Goal: Communication & Community: Answer question/provide support

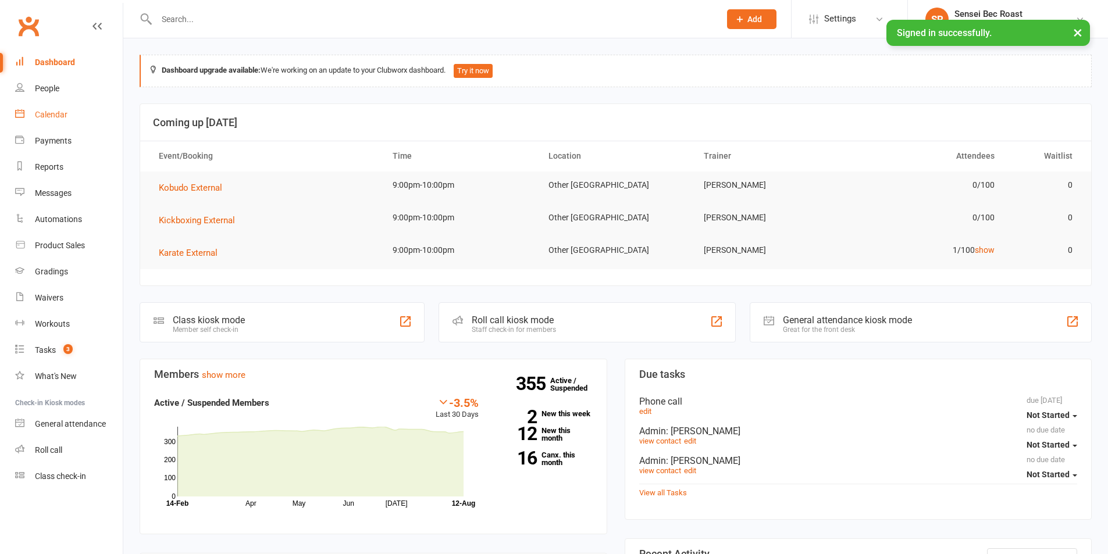
click at [53, 114] on div "Calendar" at bounding box center [51, 114] width 33 height 9
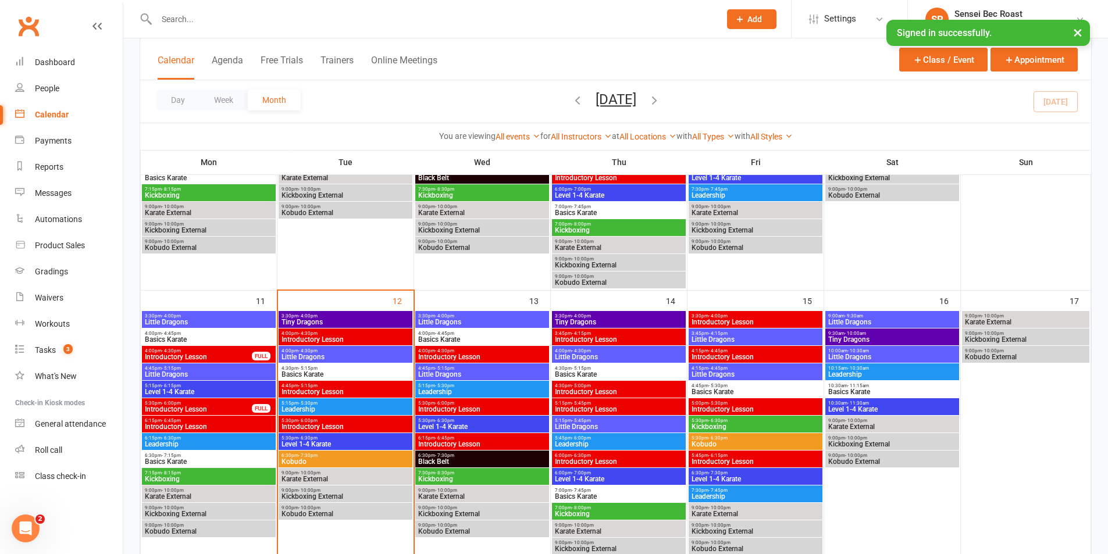
click at [327, 438] on span "5:30pm - 6:30pm" at bounding box center [345, 438] width 129 height 5
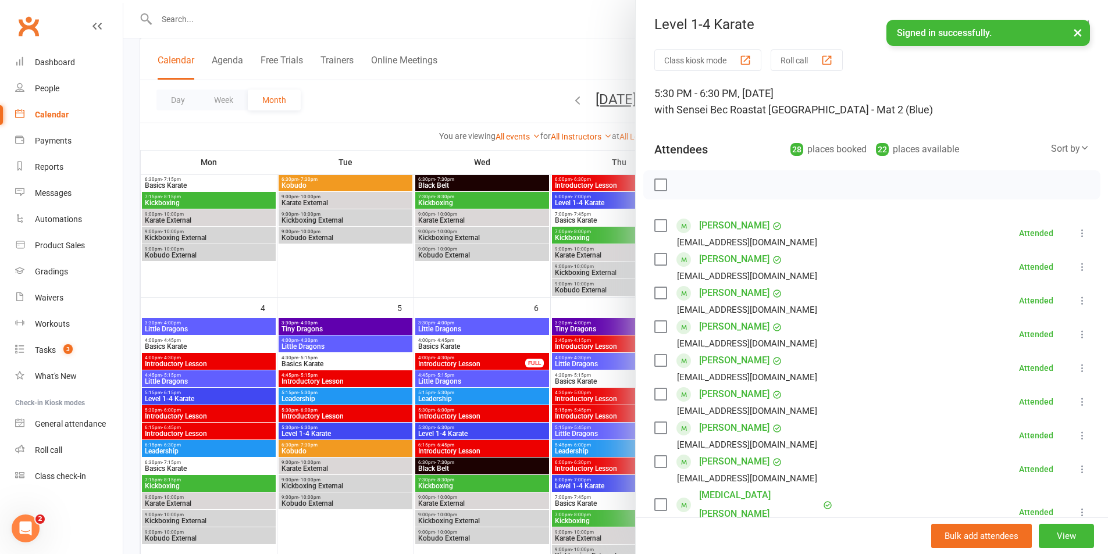
click at [1071, 33] on button "×" at bounding box center [1077, 32] width 21 height 25
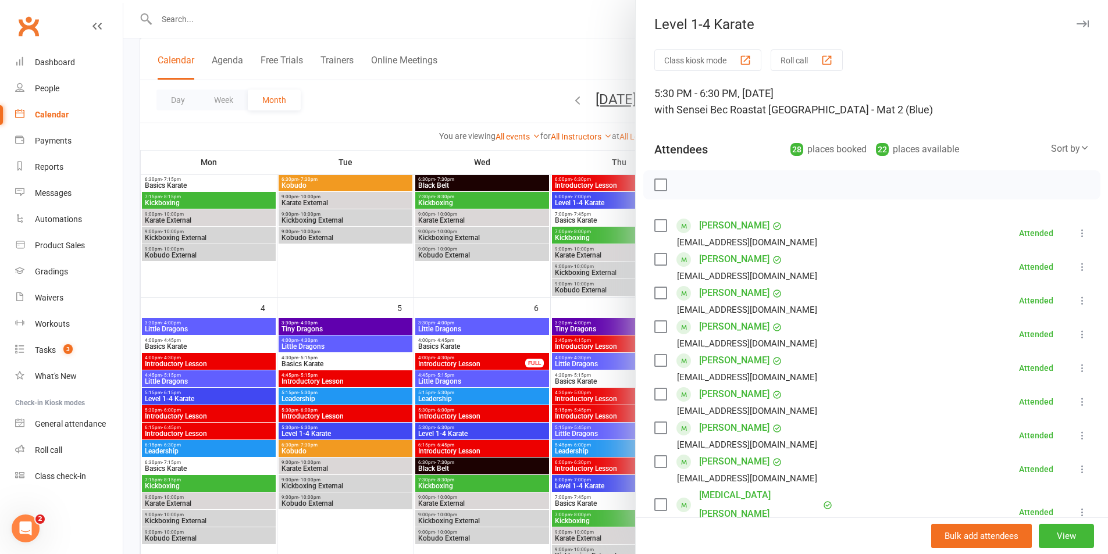
click at [656, 183] on label at bounding box center [660, 185] width 12 height 12
click at [729, 183] on icon "button" at bounding box center [735, 185] width 13 height 13
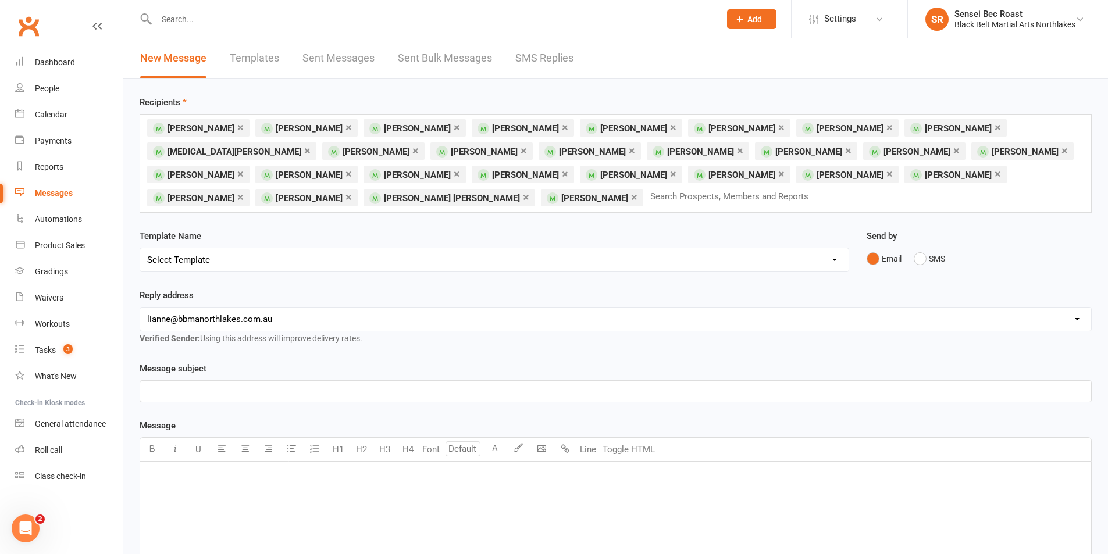
click at [670, 175] on link "×" at bounding box center [673, 174] width 6 height 19
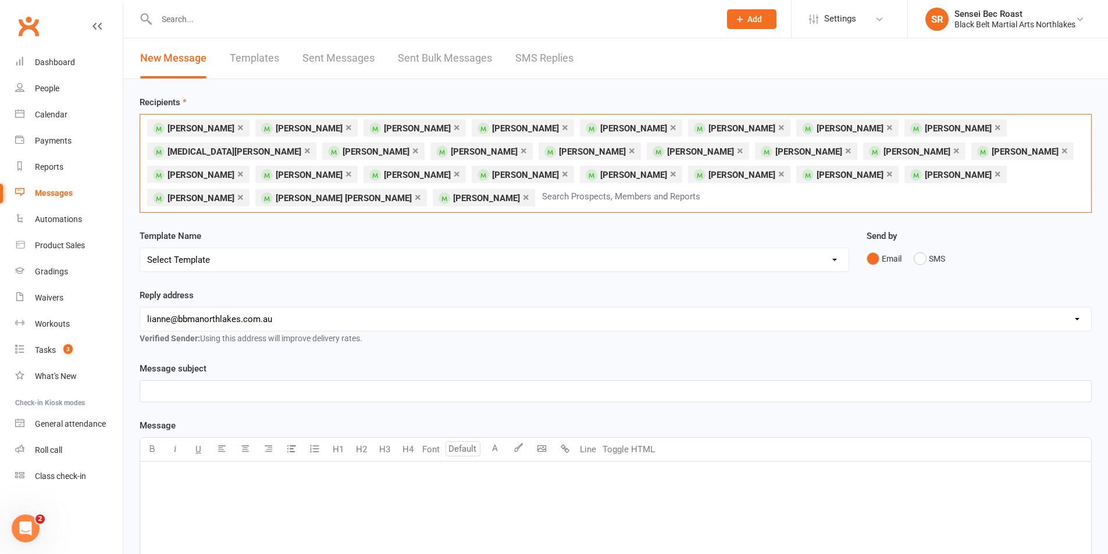
click at [412, 149] on link "×" at bounding box center [415, 150] width 6 height 19
click at [1061, 154] on link "×" at bounding box center [1064, 150] width 6 height 19
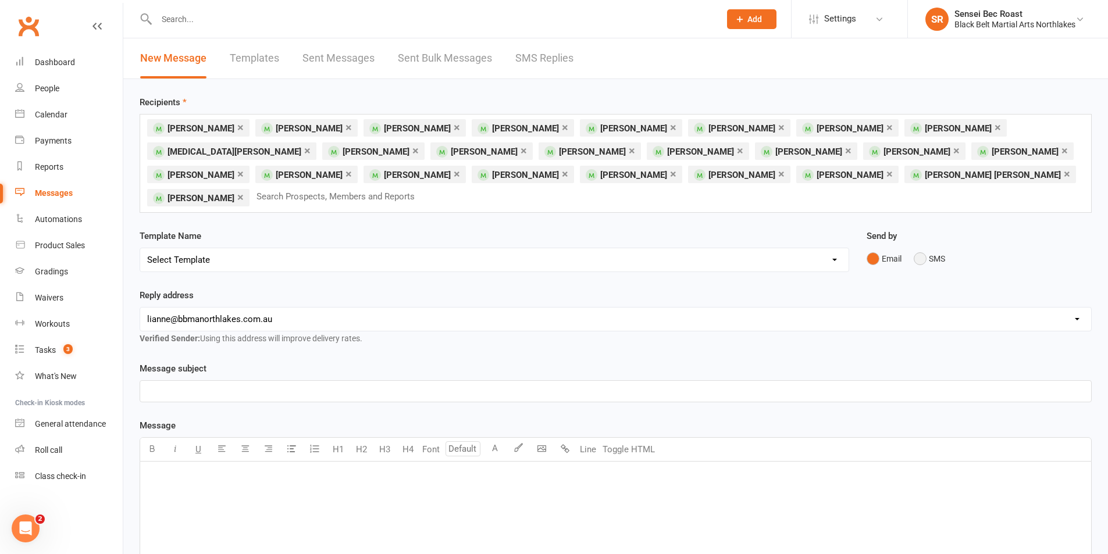
click at [924, 248] on button "SMS" at bounding box center [929, 259] width 31 height 22
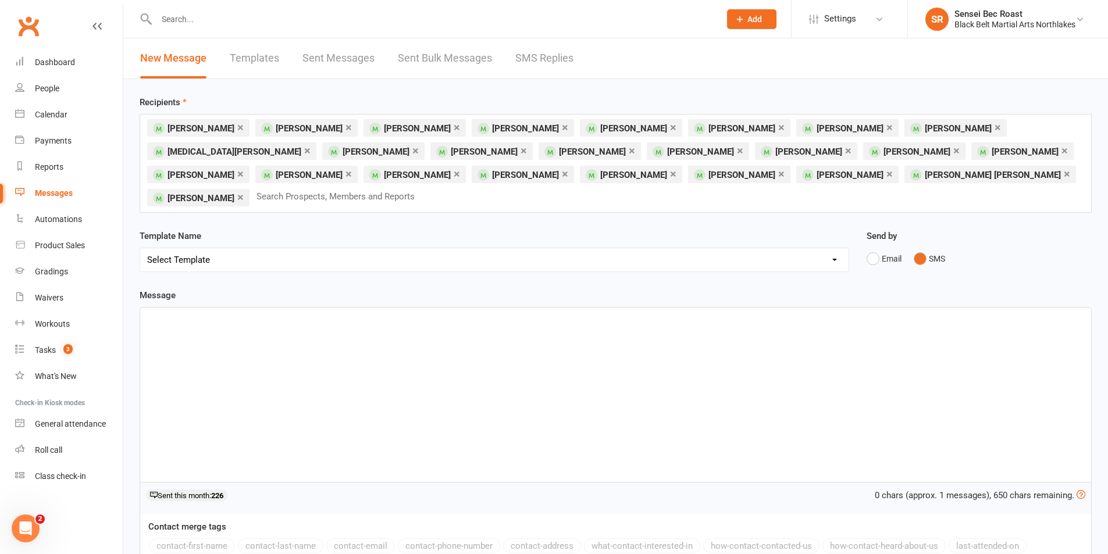
click at [568, 165] on link "×" at bounding box center [565, 174] width 6 height 19
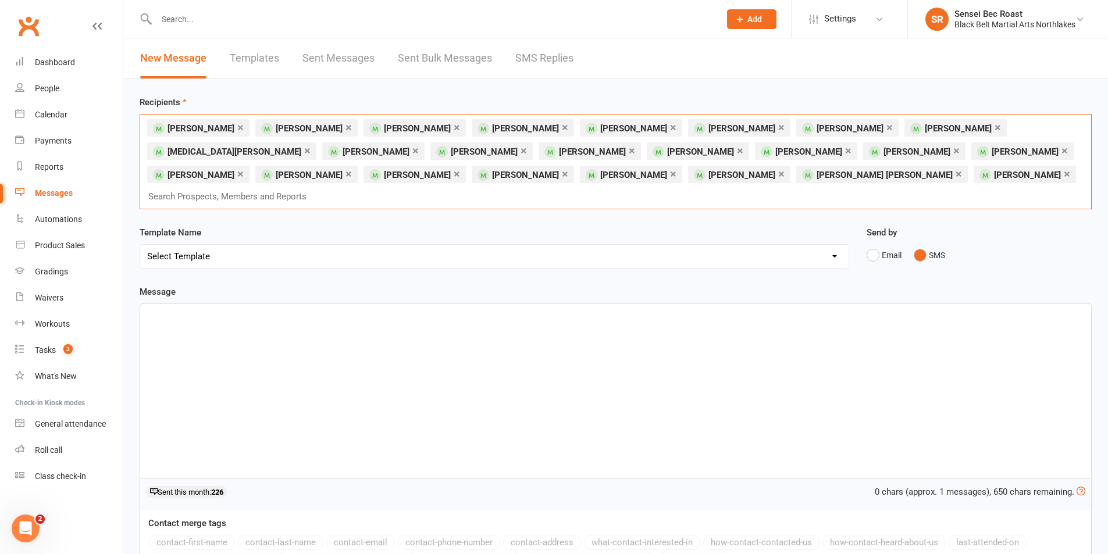
click at [321, 327] on div "﻿" at bounding box center [615, 391] width 951 height 174
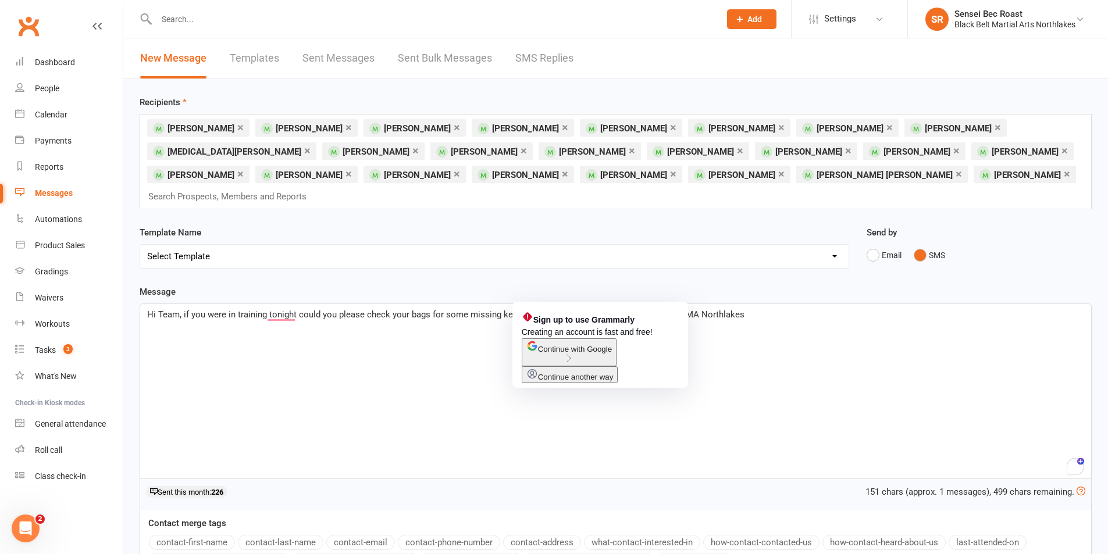
click at [524, 309] on span "Hi Team, if you were in training tonight could you please check your bags for s…" at bounding box center [445, 314] width 597 height 10
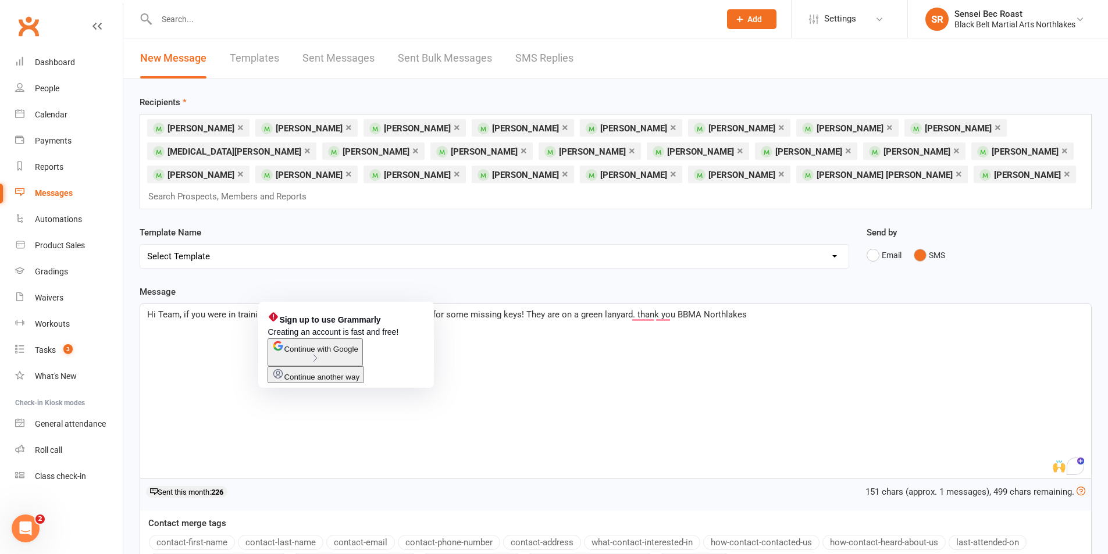
click at [295, 309] on span "Hi Team, if you were in training tonight could you please check your bags for s…" at bounding box center [447, 314] width 600 height 10
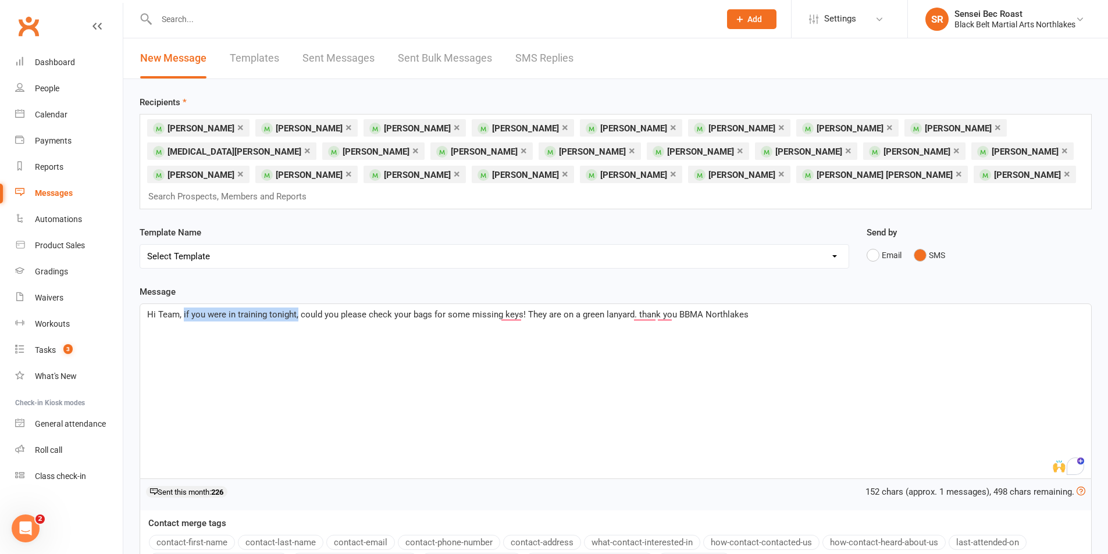
drag, startPoint x: 296, startPoint y: 295, endPoint x: 184, endPoint y: 304, distance: 112.0
click at [184, 304] on div "Hi Team, if you were in training tonight, could you please check your bags for …" at bounding box center [615, 391] width 951 height 174
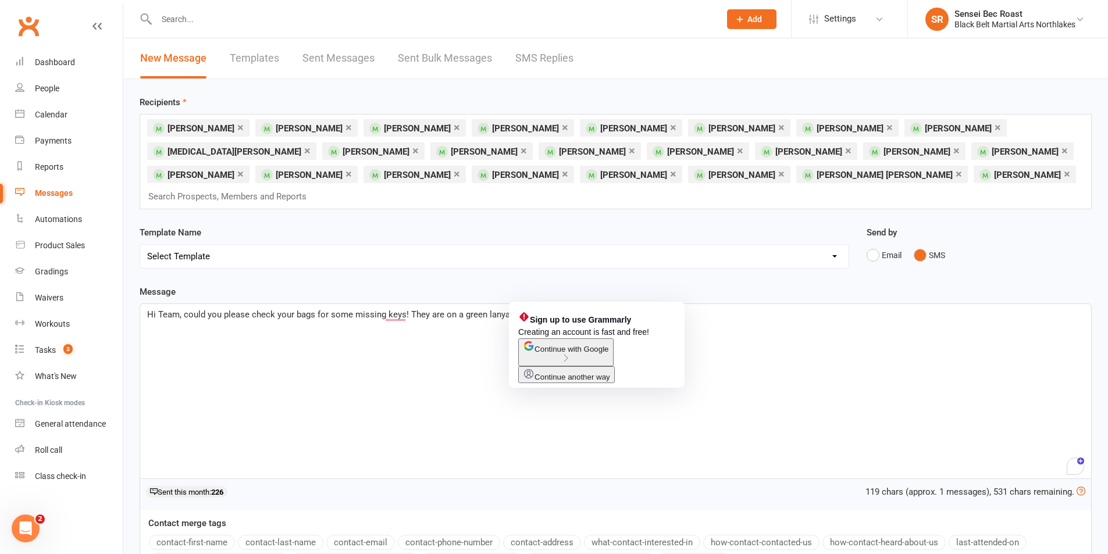
click at [518, 309] on span "Hi Team, could you please check your bags for some missing keys! They are on a …" at bounding box center [389, 314] width 484 height 10
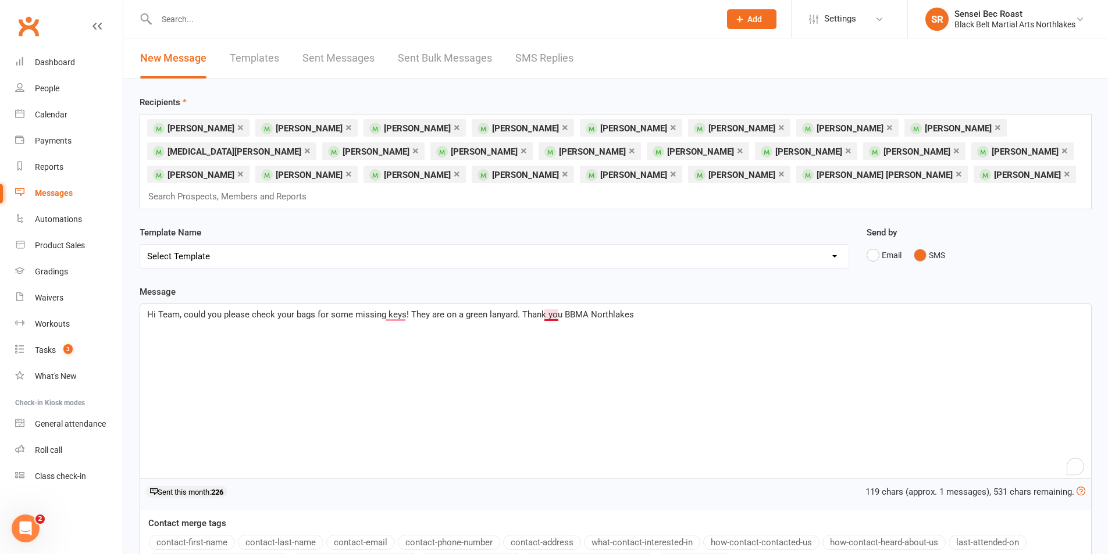
click at [558, 309] on span "Hi Team, could you please check your bags for some missing keys! They are on a …" at bounding box center [390, 314] width 487 height 10
click at [295, 309] on span "Hi Team, could you please check your bags for some missing keys! They are on a …" at bounding box center [391, 314] width 489 height 10
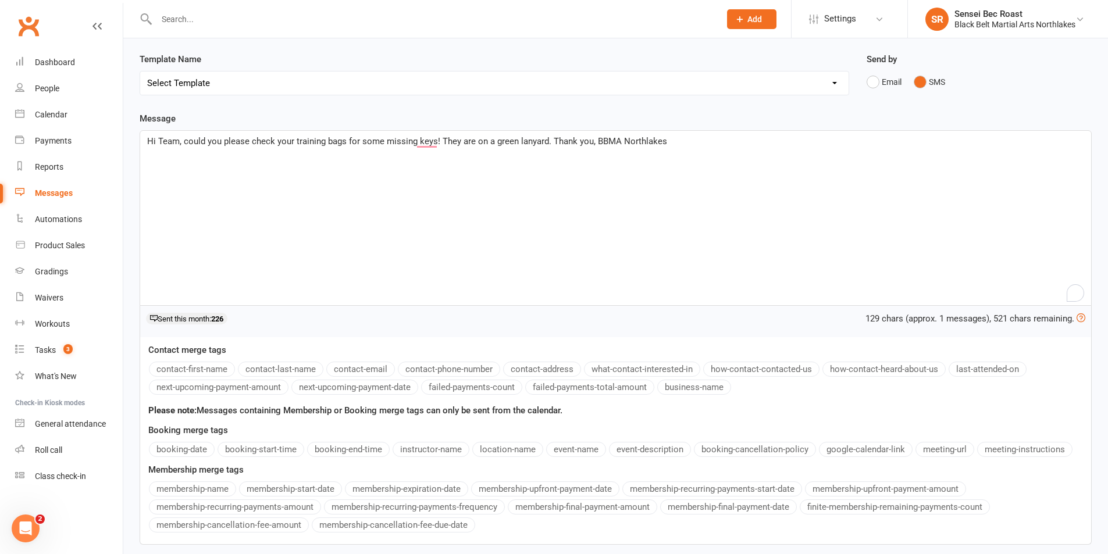
scroll to position [248, 0]
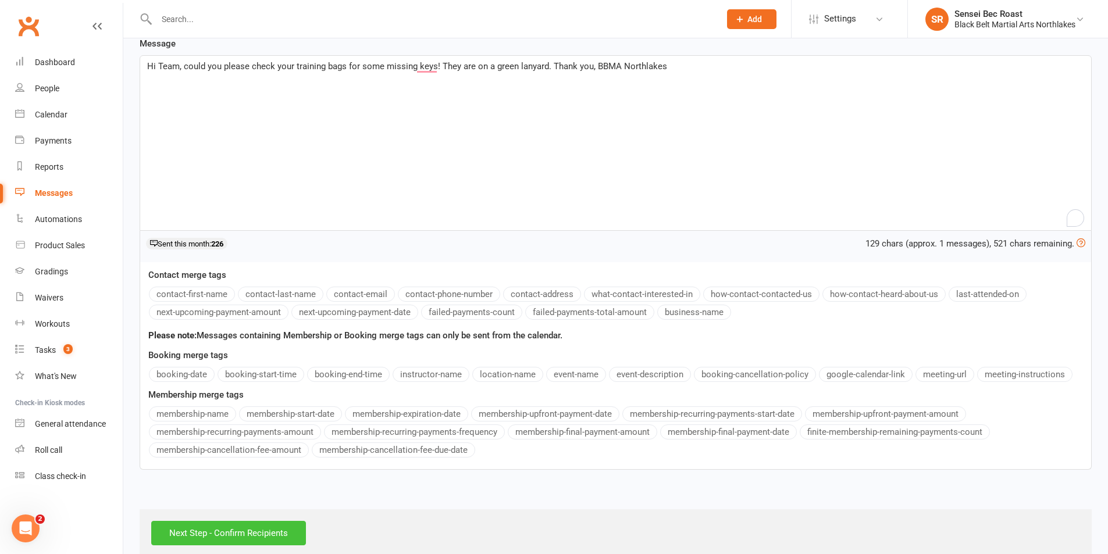
click at [259, 521] on input "Next Step - Confirm Recipients" at bounding box center [228, 533] width 155 height 24
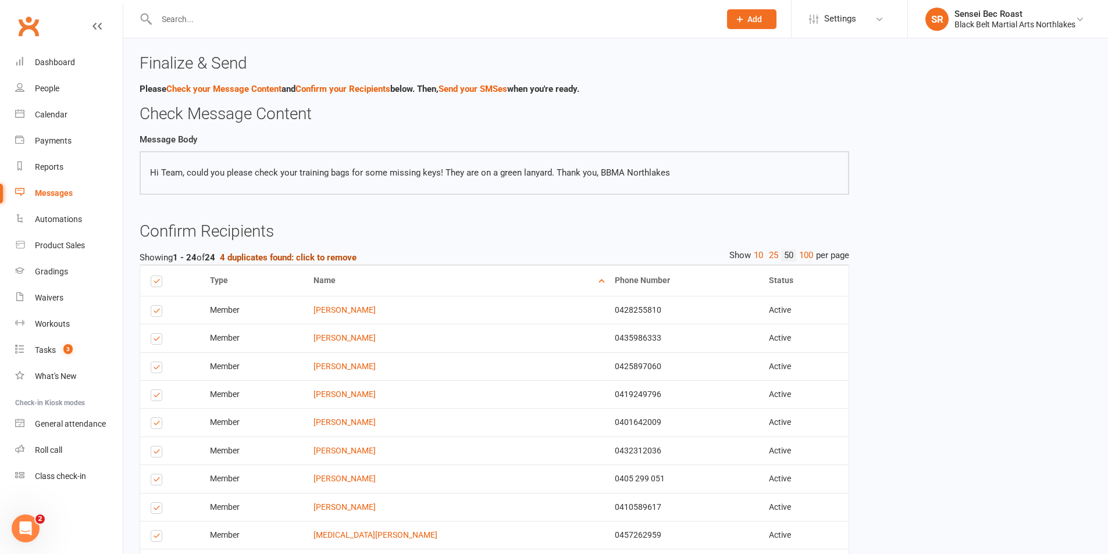
click at [292, 255] on strong "4 duplicates found: click to remove" at bounding box center [288, 257] width 137 height 10
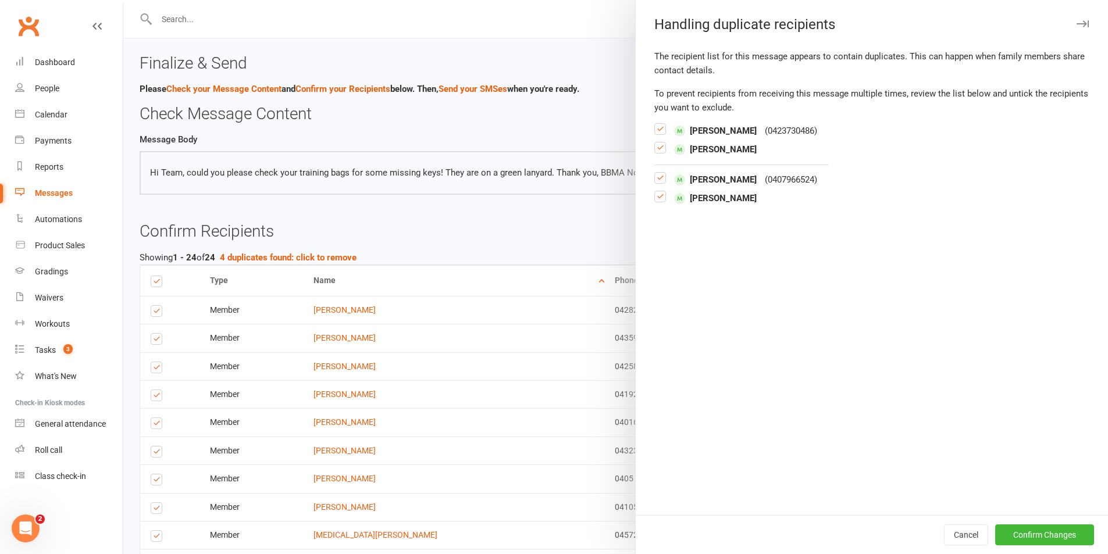
click at [654, 152] on label at bounding box center [660, 152] width 12 height 0
click at [654, 142] on input "checkbox" at bounding box center [660, 142] width 12 height 0
click at [655, 201] on label at bounding box center [660, 201] width 12 height 0
click at [655, 191] on input "checkbox" at bounding box center [660, 191] width 12 height 0
click at [1008, 541] on button "Confirm Changes" at bounding box center [1044, 535] width 99 height 21
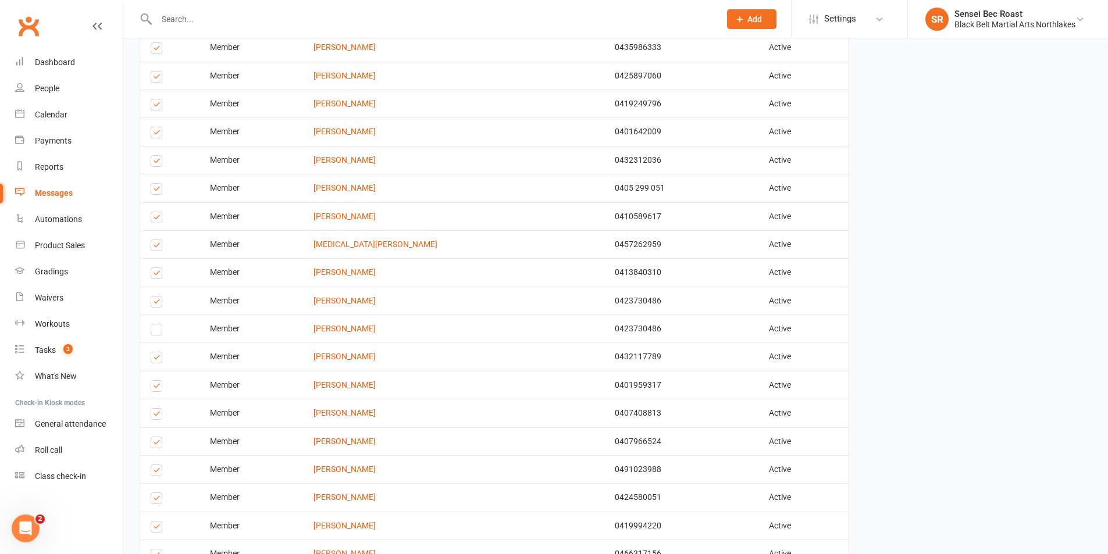
scroll to position [512, 0]
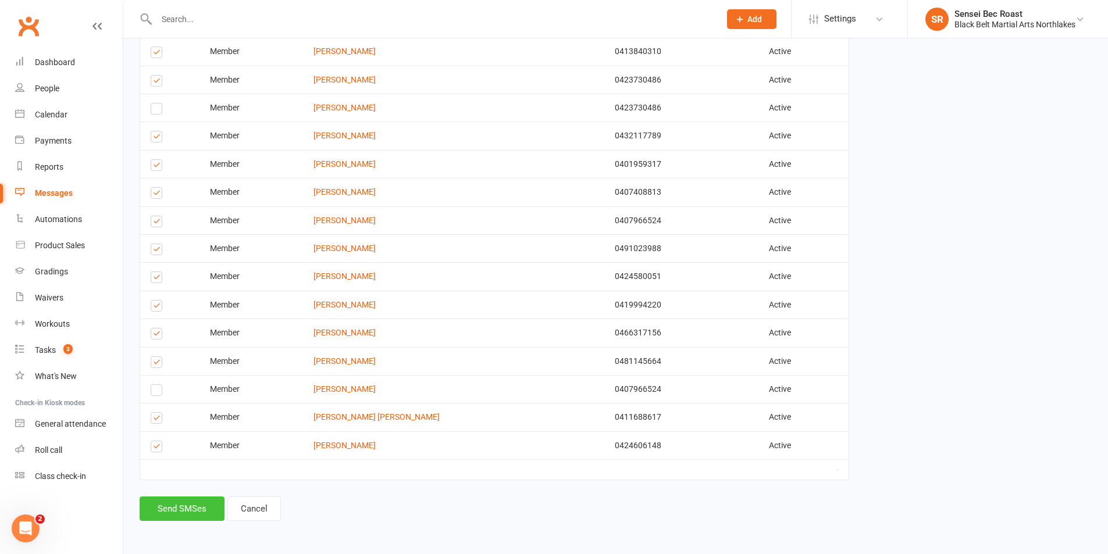
click at [177, 504] on button "Send SMSes" at bounding box center [182, 509] width 85 height 24
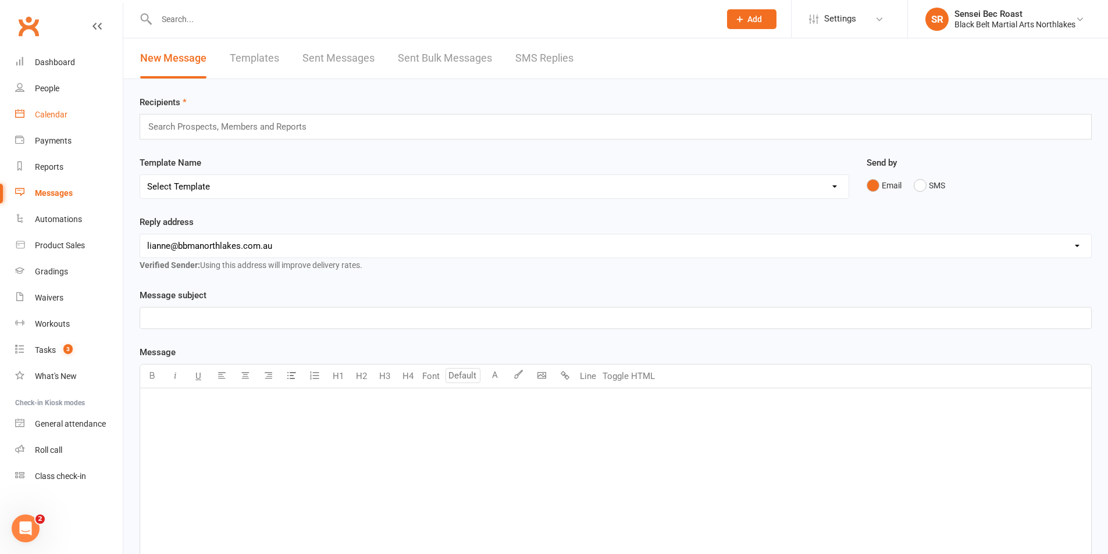
click at [67, 117] on div "Calendar" at bounding box center [51, 114] width 33 height 9
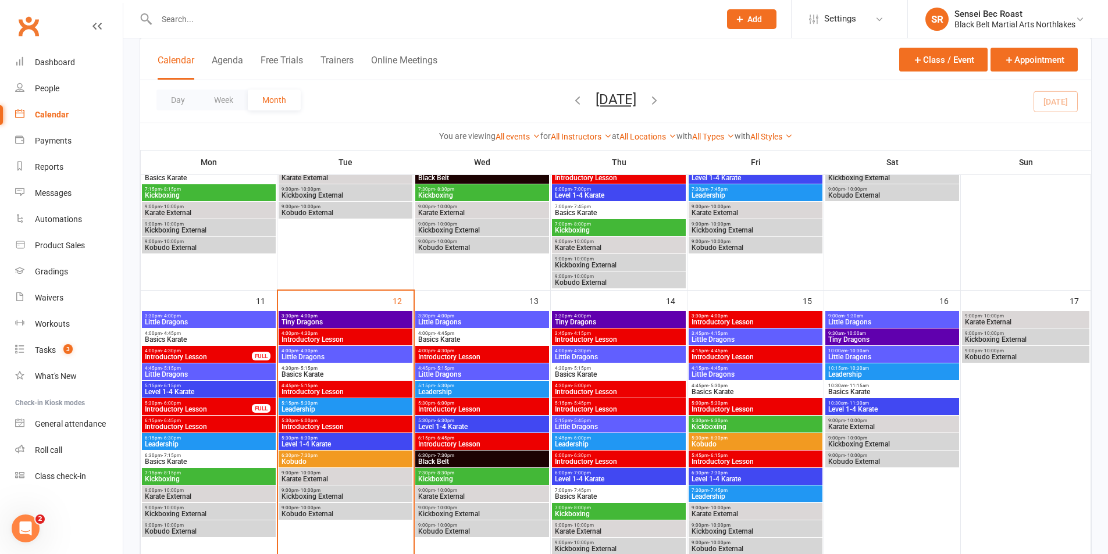
scroll to position [640, 0]
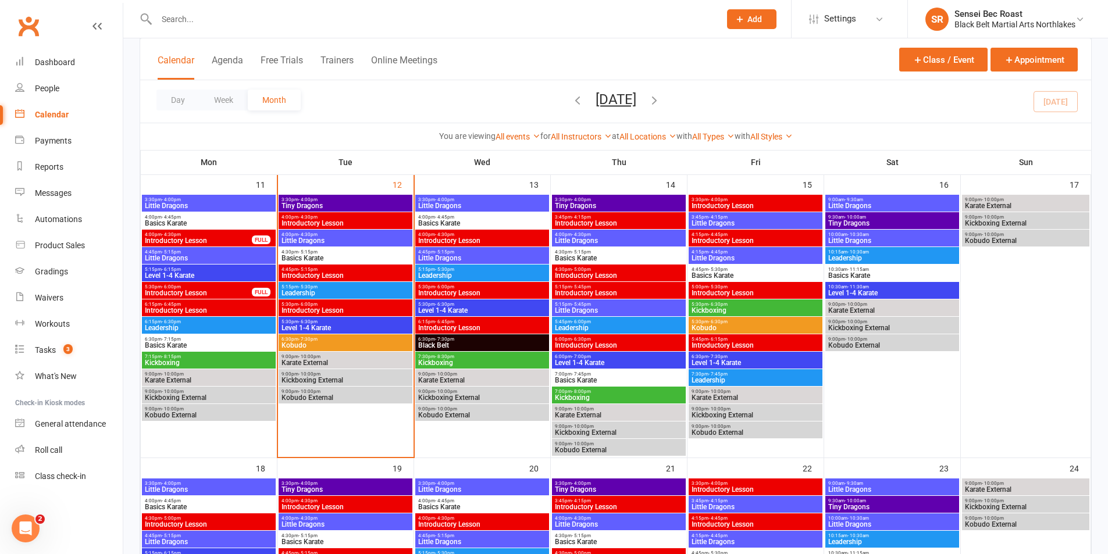
click at [347, 328] on span "Level 1-4 Karate" at bounding box center [345, 328] width 129 height 7
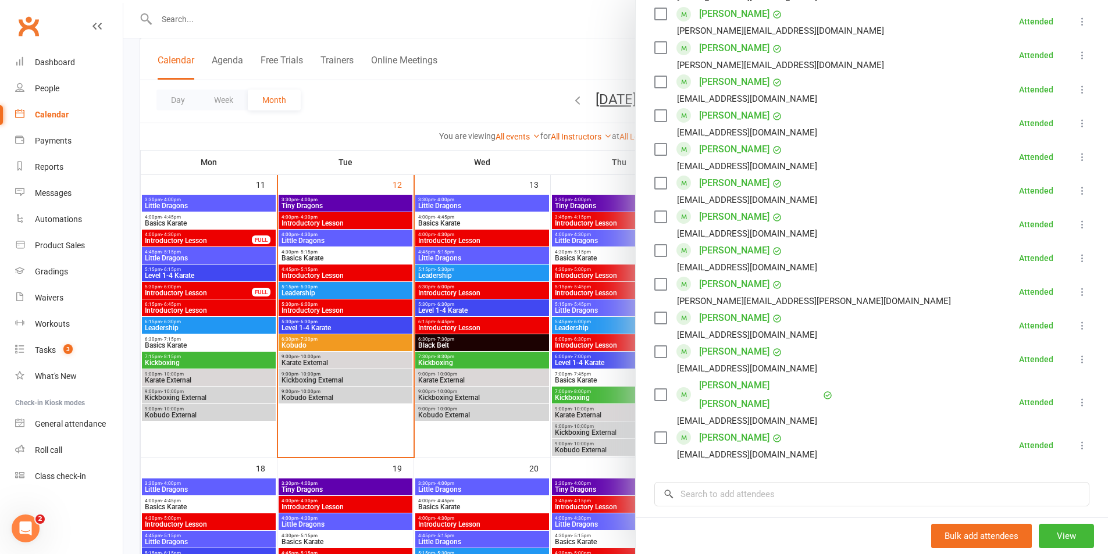
scroll to position [756, 0]
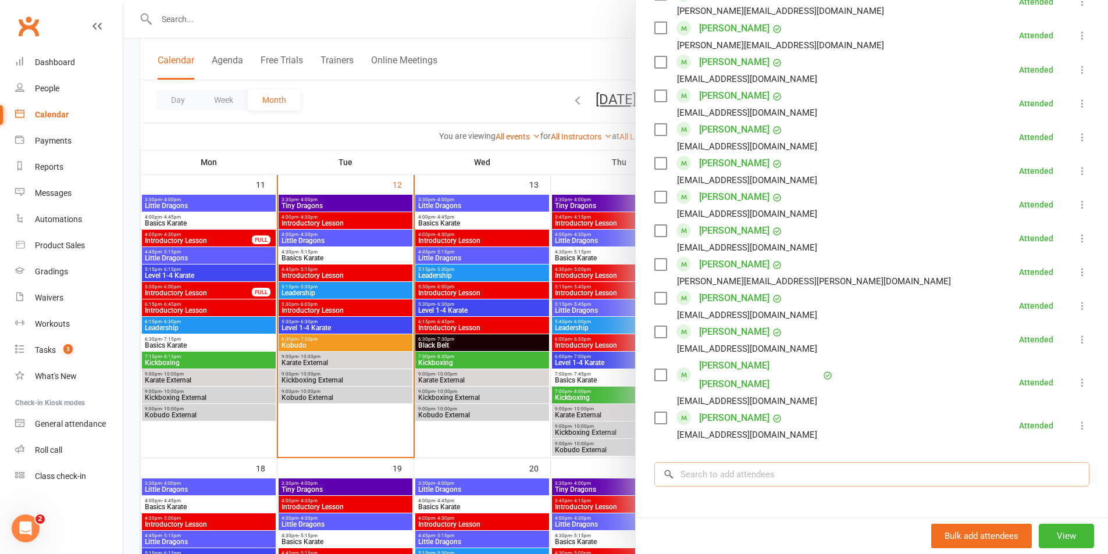
click at [749, 462] on input "search" at bounding box center [871, 474] width 435 height 24
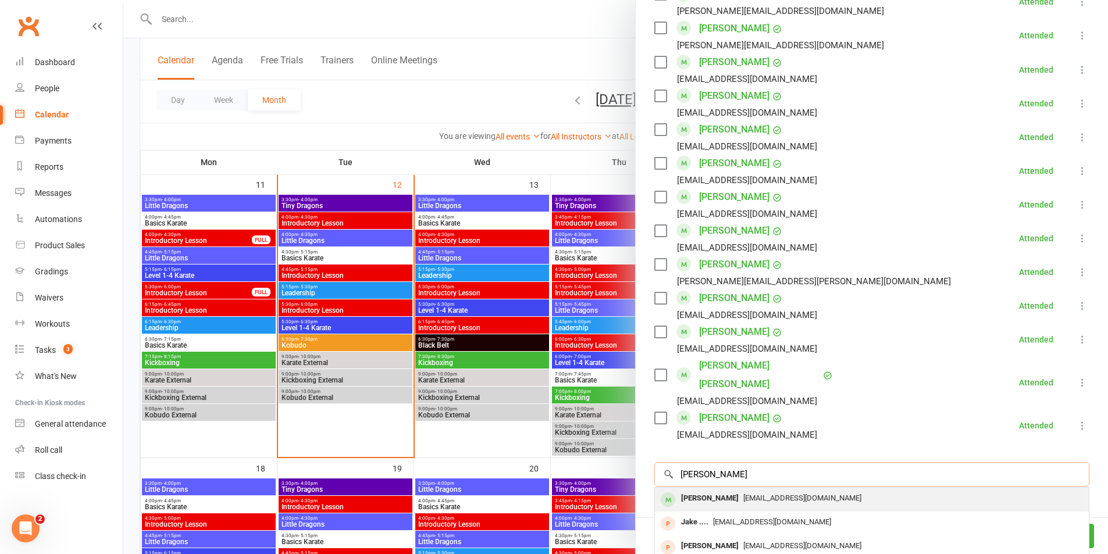
type input "[PERSON_NAME]"
click at [733, 490] on div "[EMAIL_ADDRESS][DOMAIN_NAME]" at bounding box center [871, 498] width 425 height 17
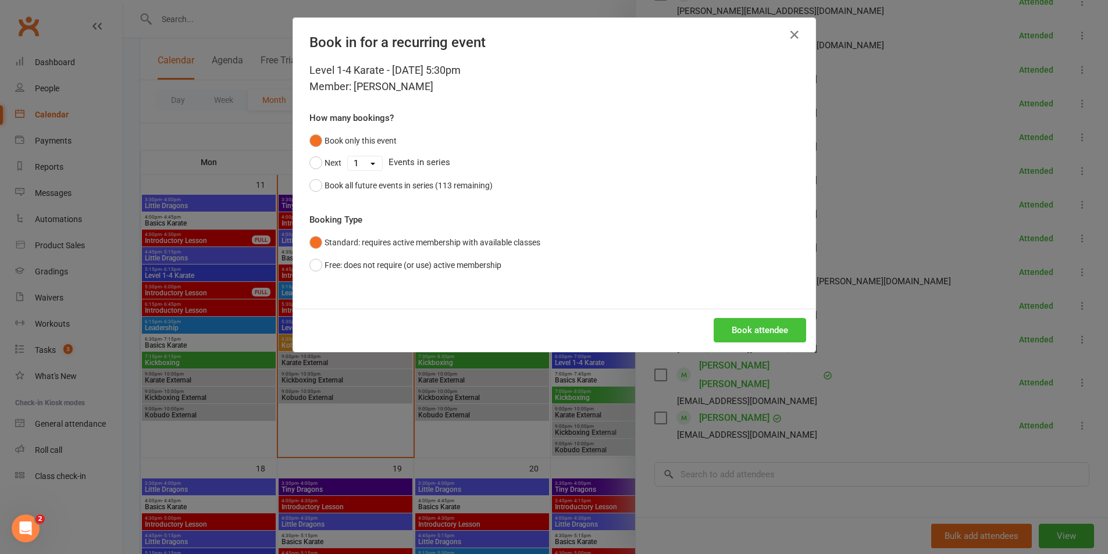
click at [750, 333] on button "Book attendee" at bounding box center [760, 330] width 92 height 24
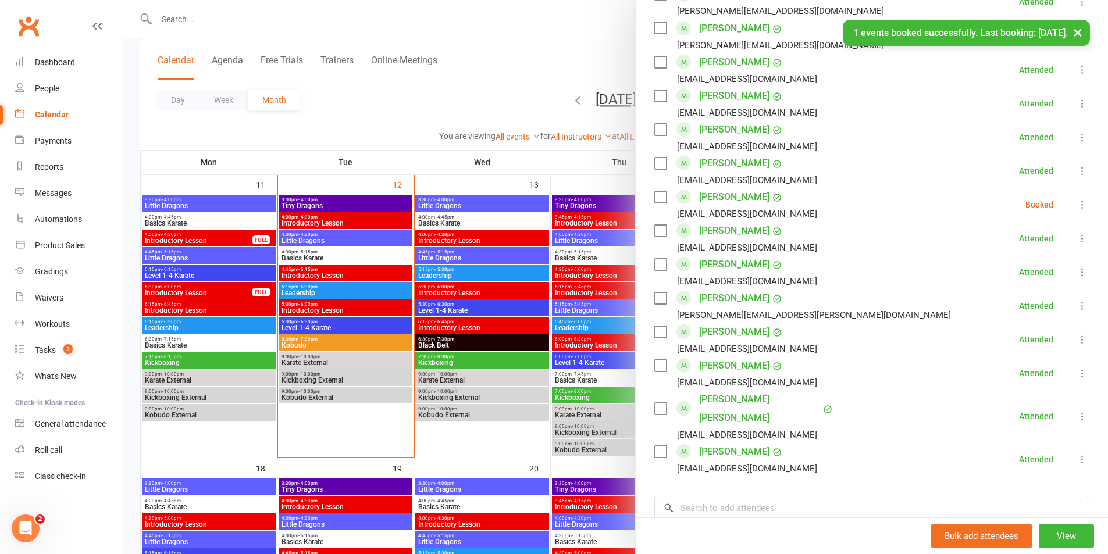
click at [1076, 199] on icon at bounding box center [1082, 205] width 12 height 12
click at [1025, 262] on link "Check in" at bounding box center [1026, 273] width 125 height 23
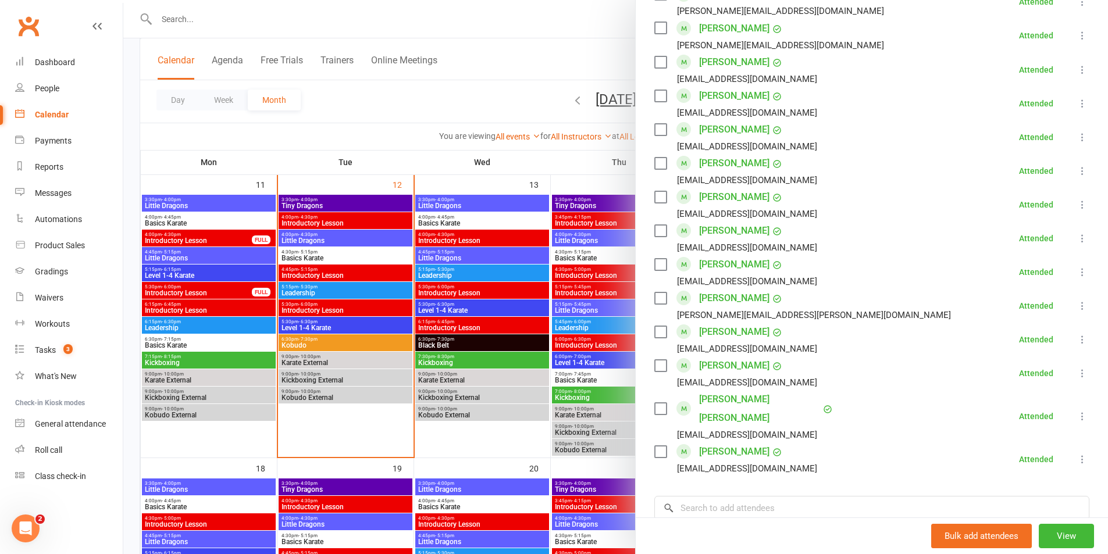
click at [529, 112] on div at bounding box center [615, 277] width 985 height 554
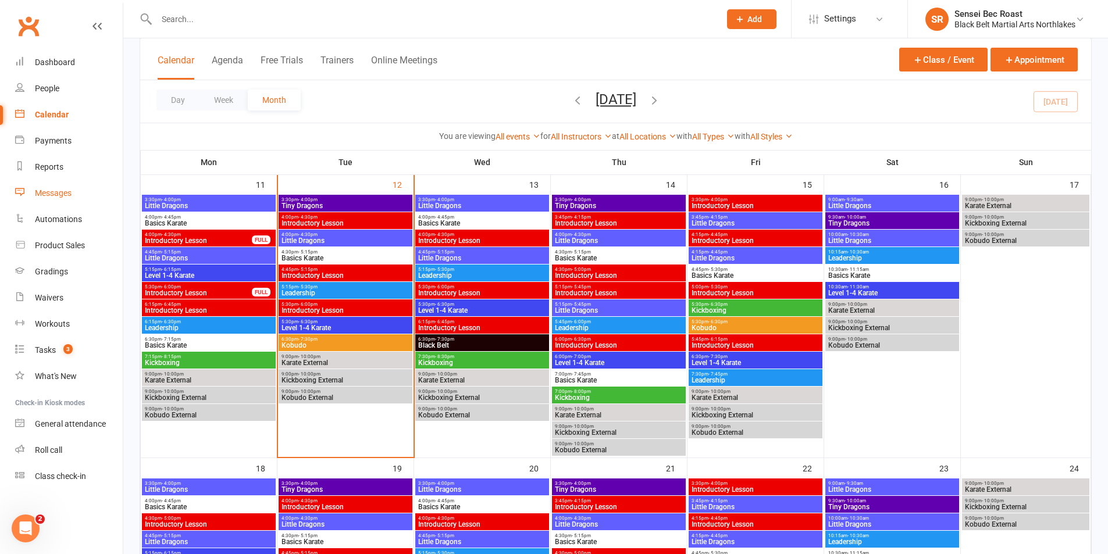
click at [62, 197] on div "Messages" at bounding box center [53, 192] width 37 height 9
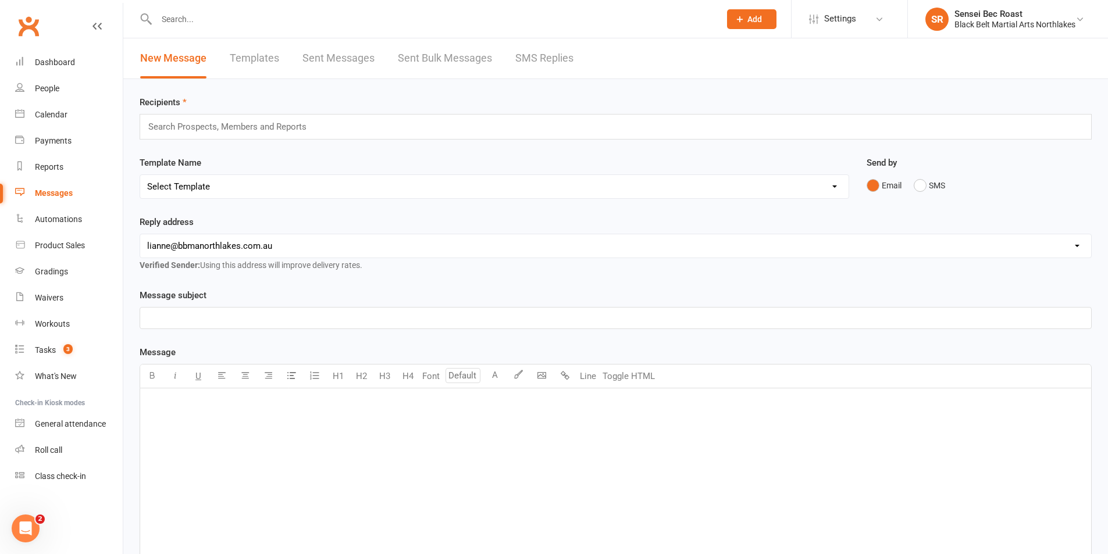
click at [61, 190] on div "Messages" at bounding box center [54, 192] width 38 height 9
click at [529, 61] on link "SMS Replies" at bounding box center [544, 58] width 58 height 40
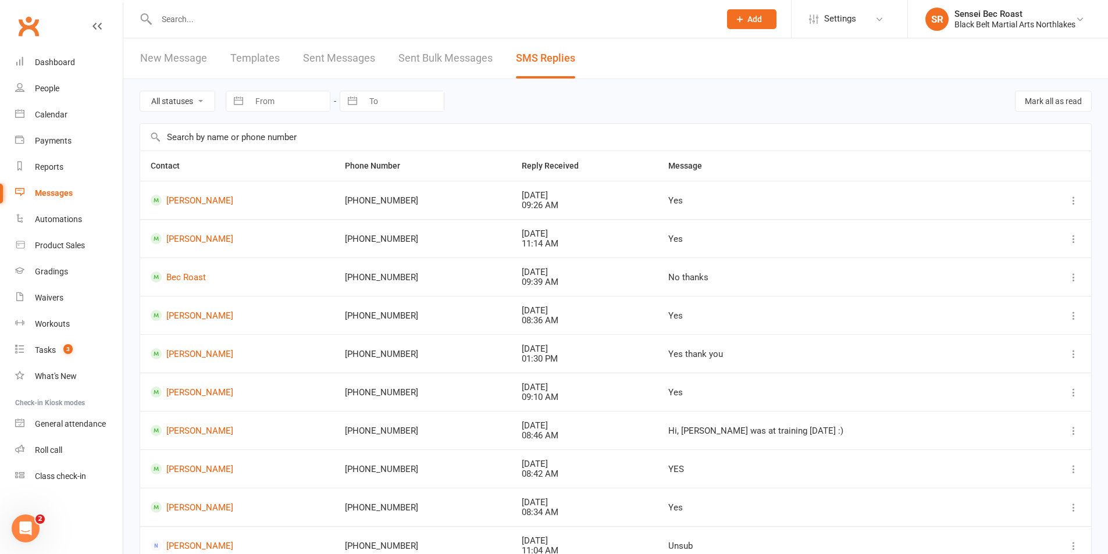
click at [64, 198] on div "Messages" at bounding box center [54, 192] width 38 height 9
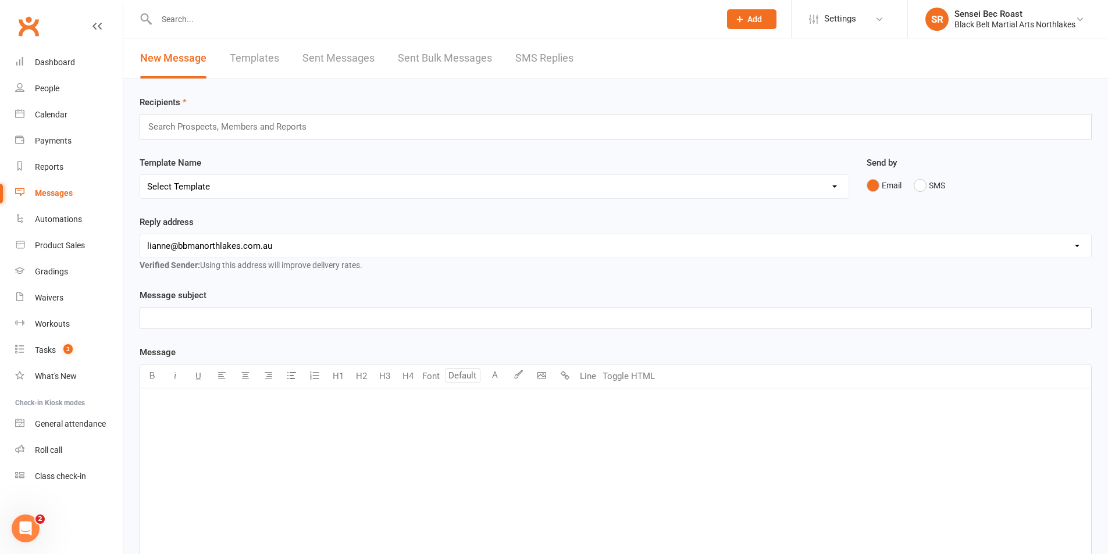
click at [536, 63] on link "SMS Replies" at bounding box center [544, 58] width 58 height 40
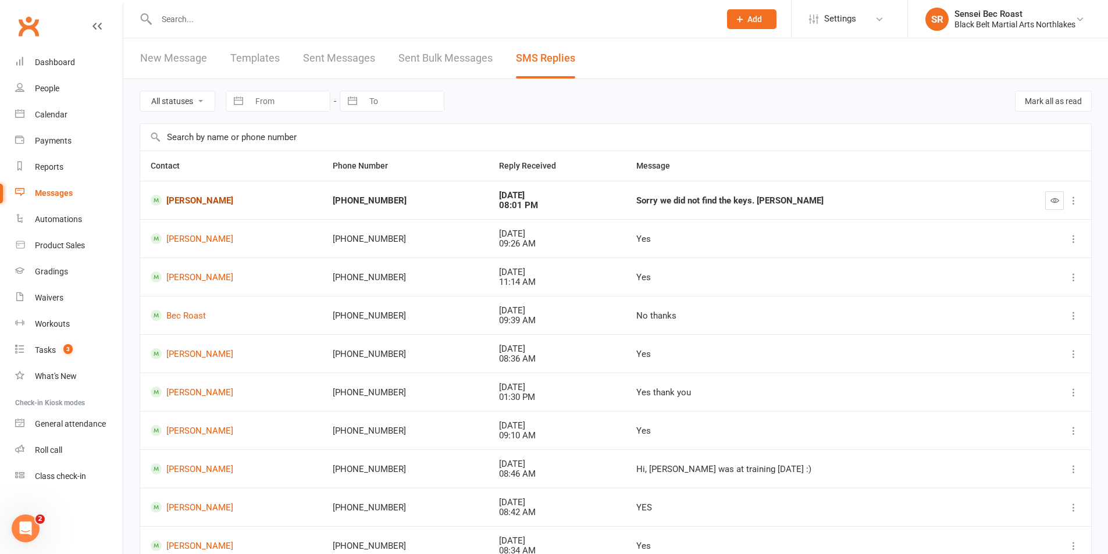
click at [195, 202] on link "[PERSON_NAME]" at bounding box center [231, 200] width 161 height 11
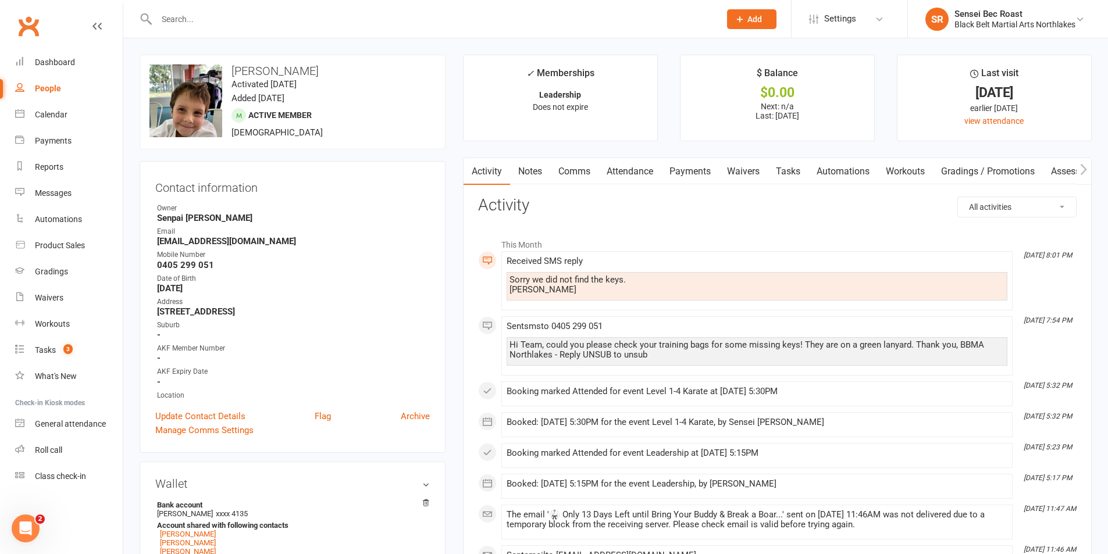
click at [591, 179] on link "Comms" at bounding box center [574, 171] width 48 height 27
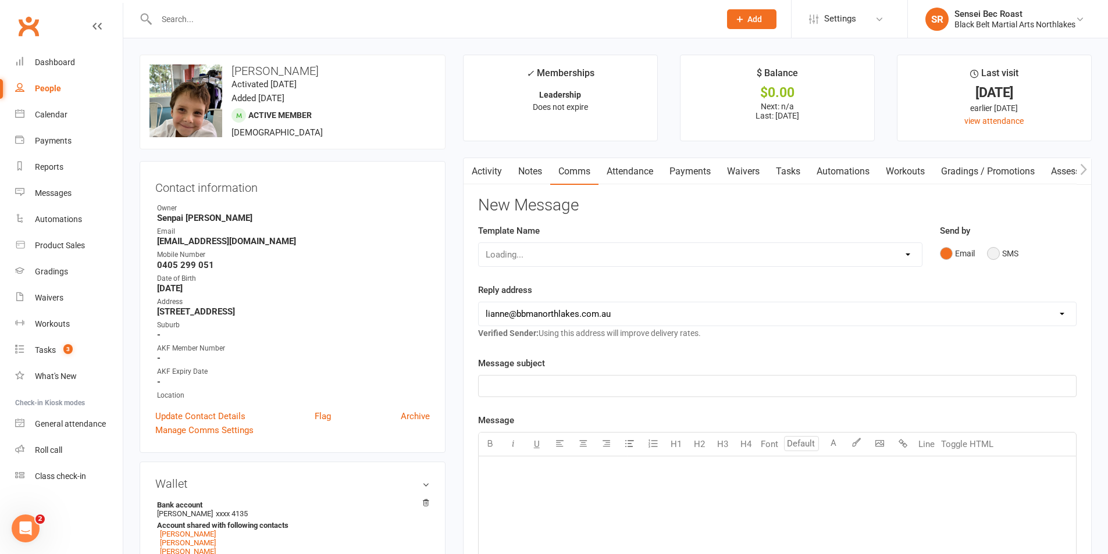
click at [996, 256] on button "SMS" at bounding box center [1002, 254] width 31 height 22
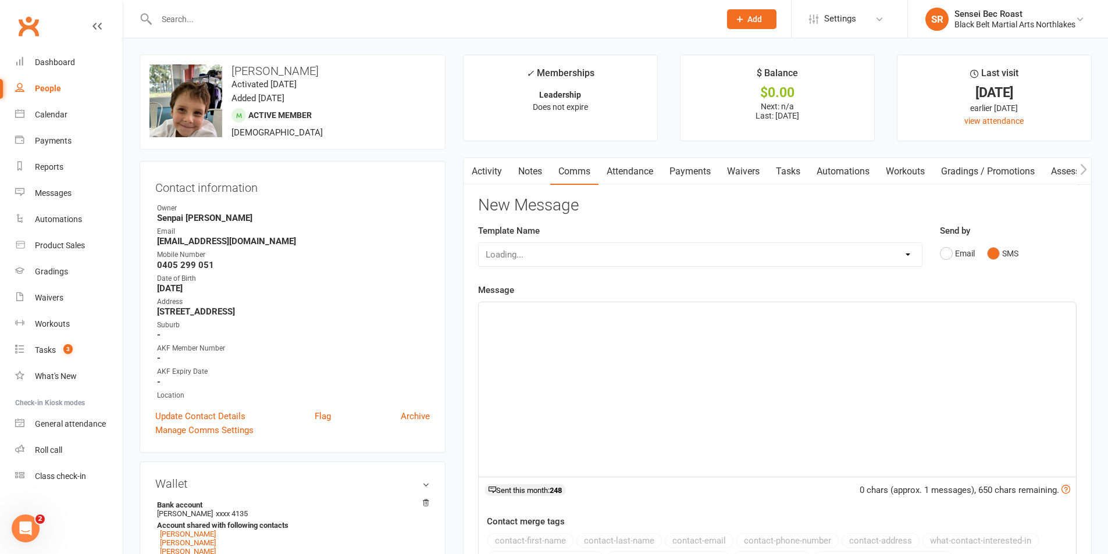
click at [726, 376] on div "﻿" at bounding box center [777, 389] width 597 height 174
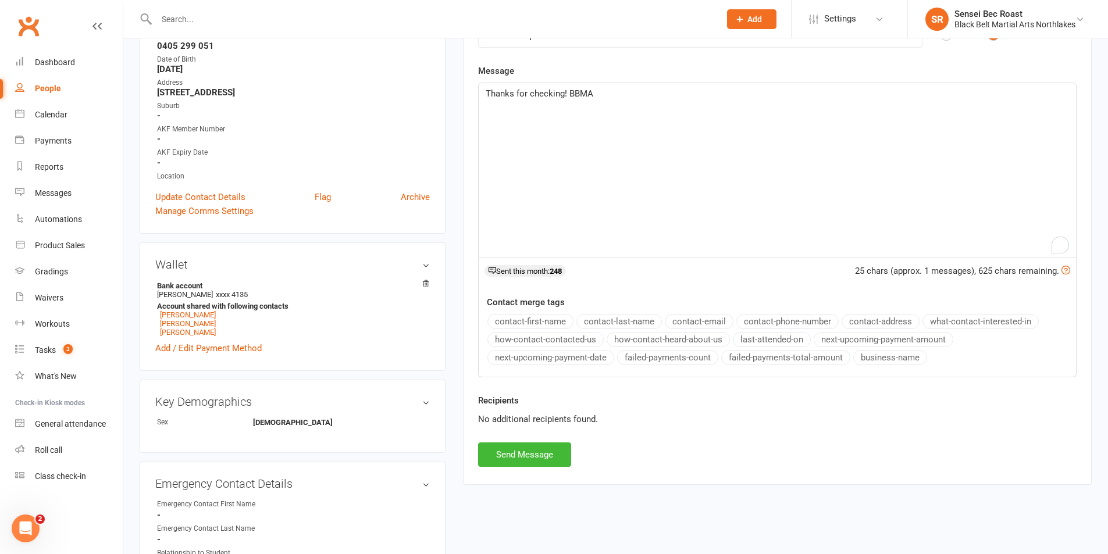
scroll to position [233, 0]
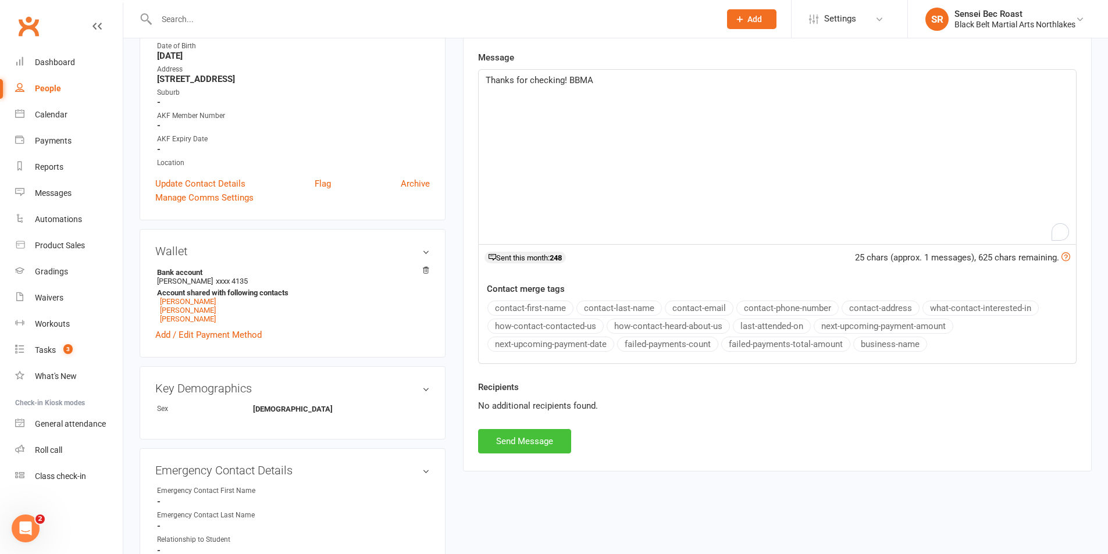
click at [525, 438] on button "Send Message" at bounding box center [524, 441] width 93 height 24
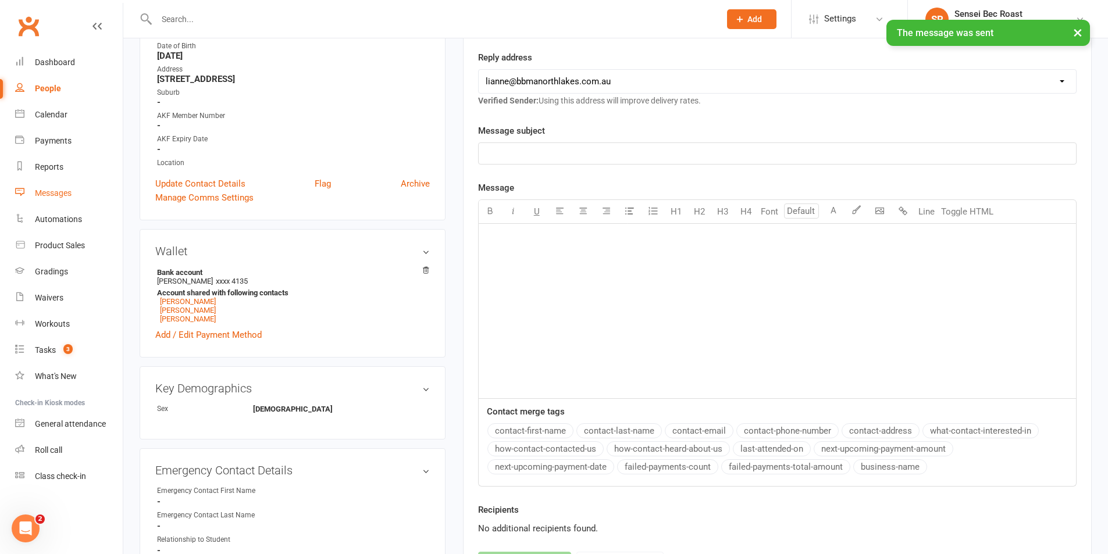
click at [52, 195] on div "Messages" at bounding box center [53, 192] width 37 height 9
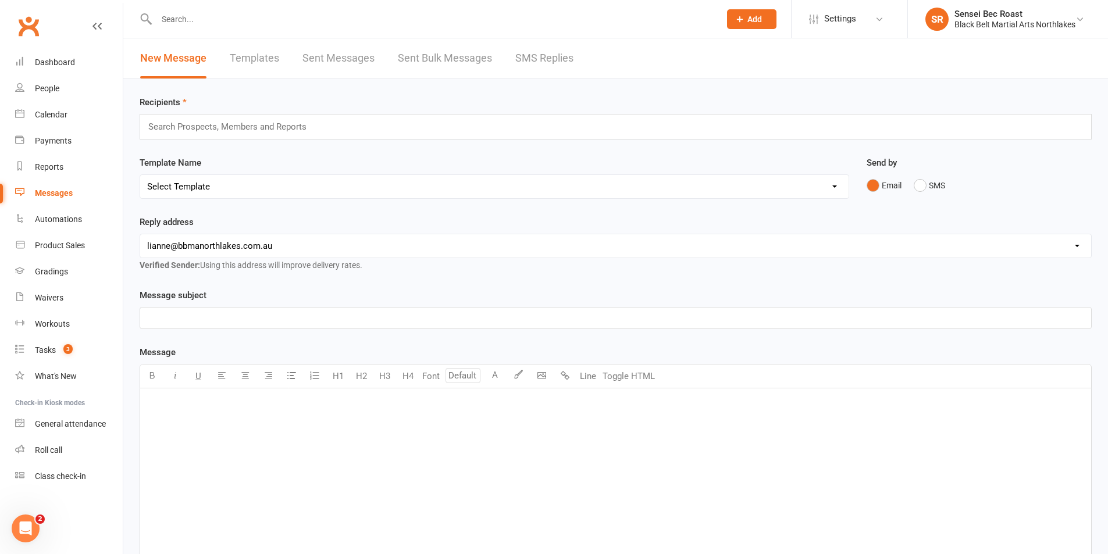
click at [547, 65] on link "SMS Replies" at bounding box center [544, 58] width 58 height 40
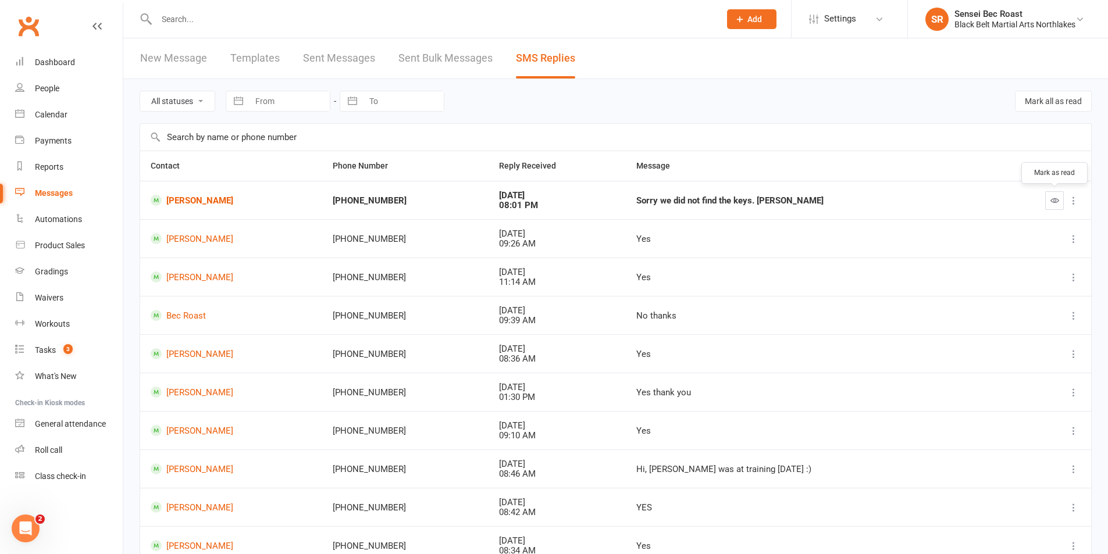
click at [1051, 206] on button "button" at bounding box center [1054, 200] width 19 height 19
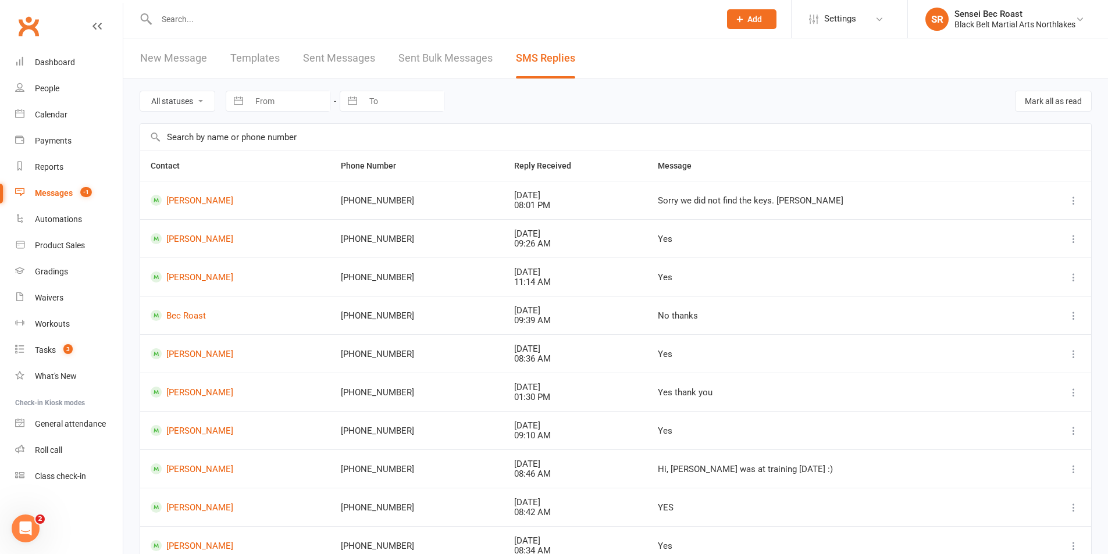
click at [526, 58] on link "SMS Replies" at bounding box center [545, 58] width 59 height 40
click at [45, 196] on div "Messages" at bounding box center [54, 192] width 38 height 9
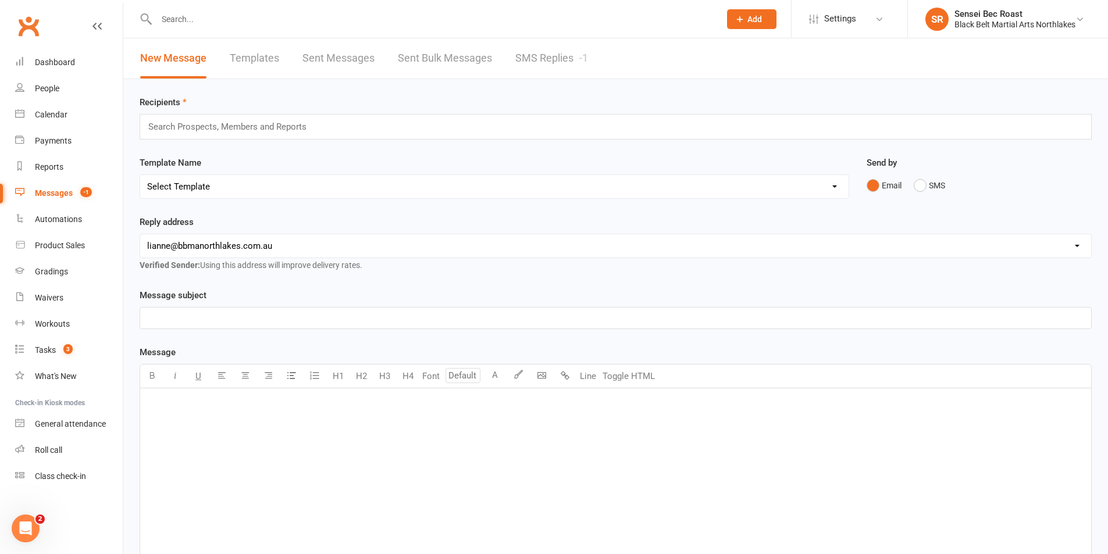
click at [550, 56] on link "SMS Replies -1" at bounding box center [551, 58] width 73 height 40
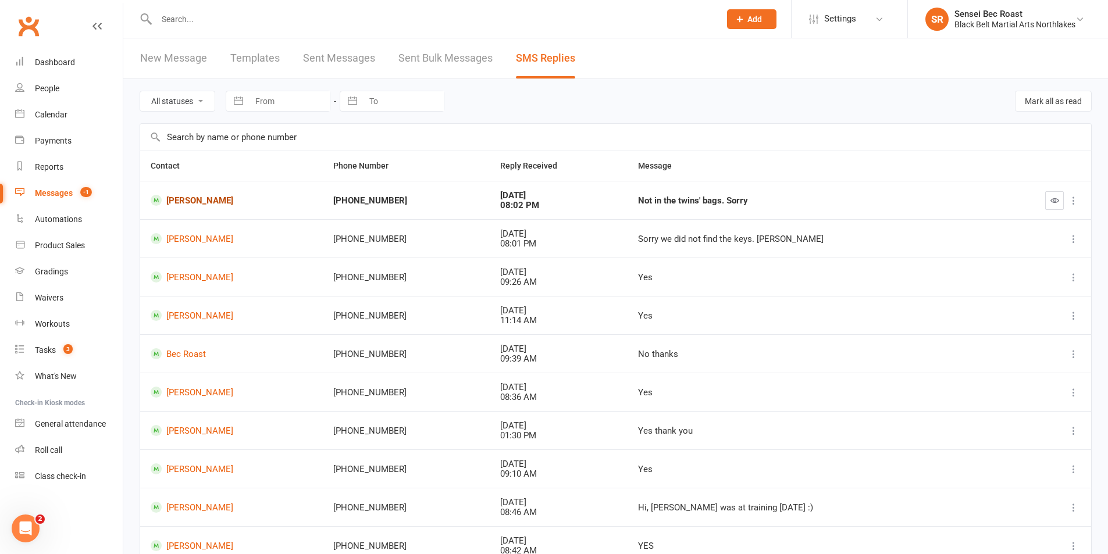
click at [185, 200] on link "[PERSON_NAME]" at bounding box center [232, 200] width 162 height 11
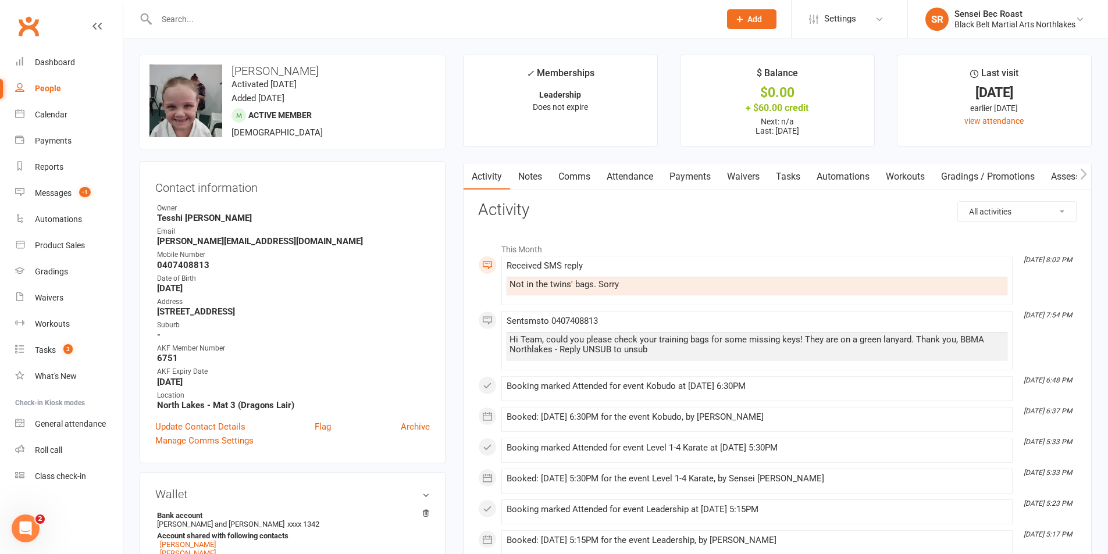
click at [579, 178] on link "Comms" at bounding box center [574, 176] width 48 height 27
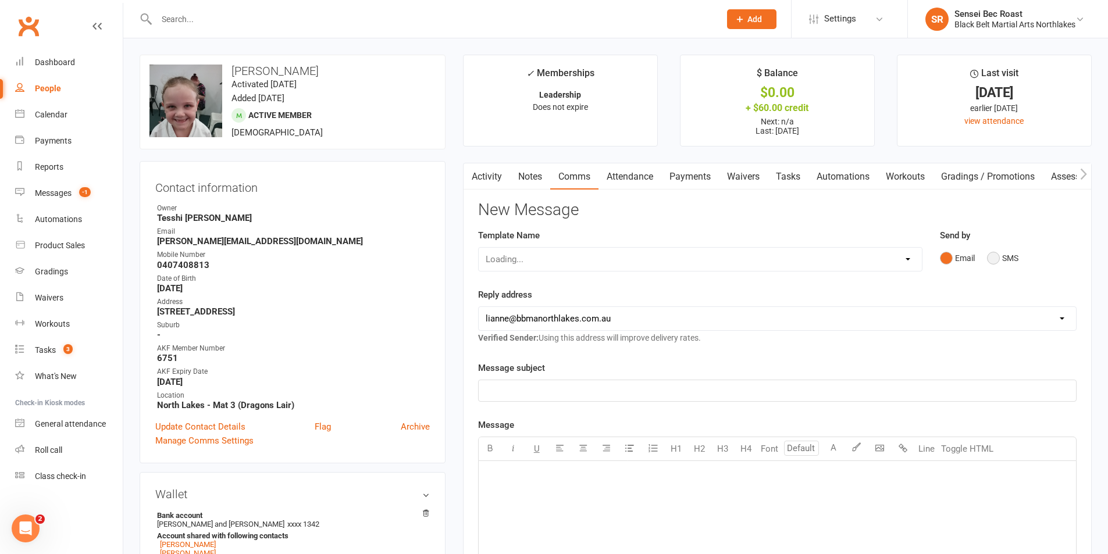
click at [991, 255] on button "SMS" at bounding box center [1002, 258] width 31 height 22
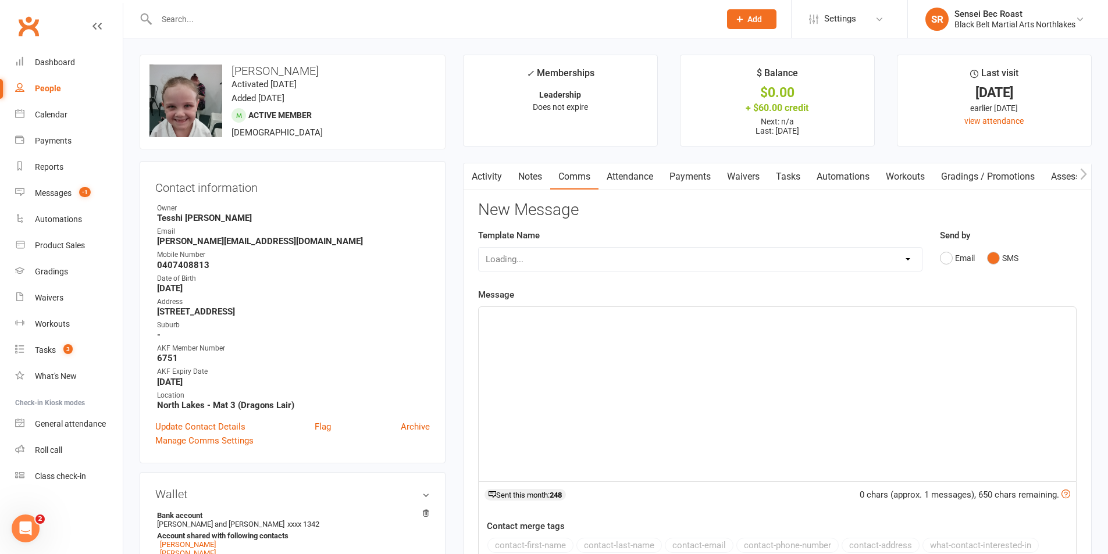
click at [589, 347] on div "﻿" at bounding box center [777, 394] width 597 height 174
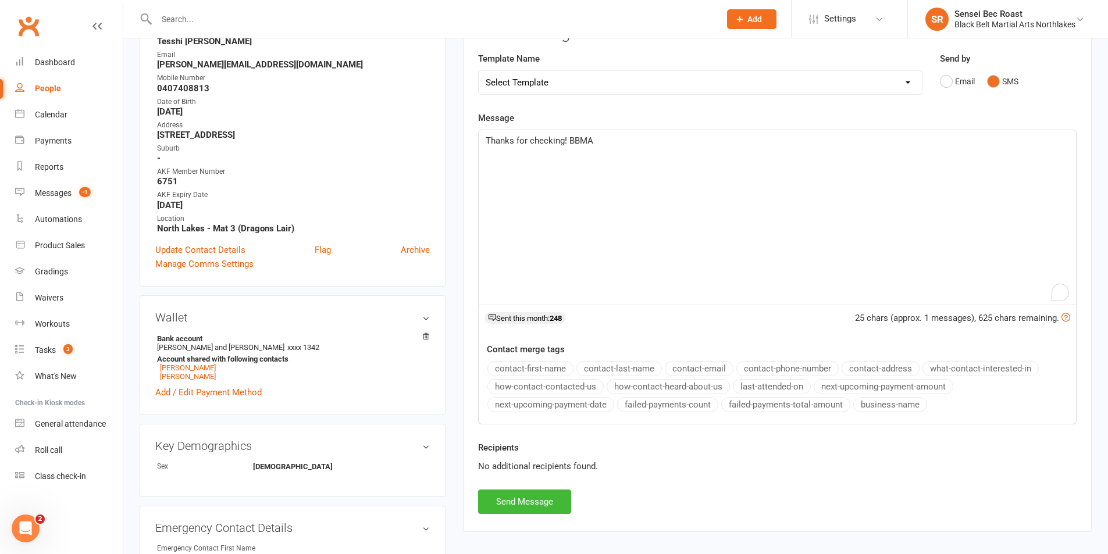
scroll to position [233, 0]
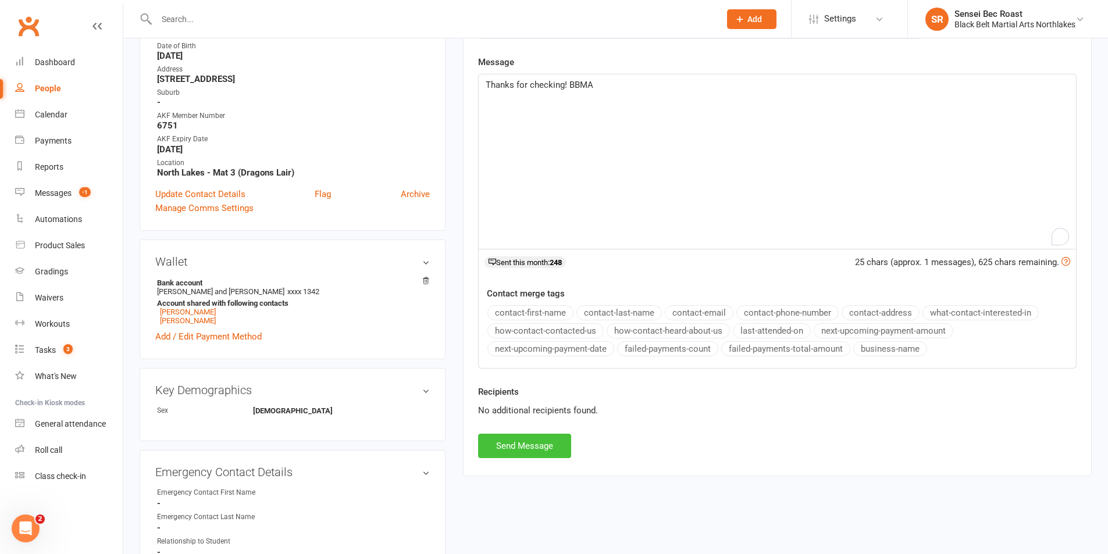
click at [533, 444] on button "Send Message" at bounding box center [524, 446] width 93 height 24
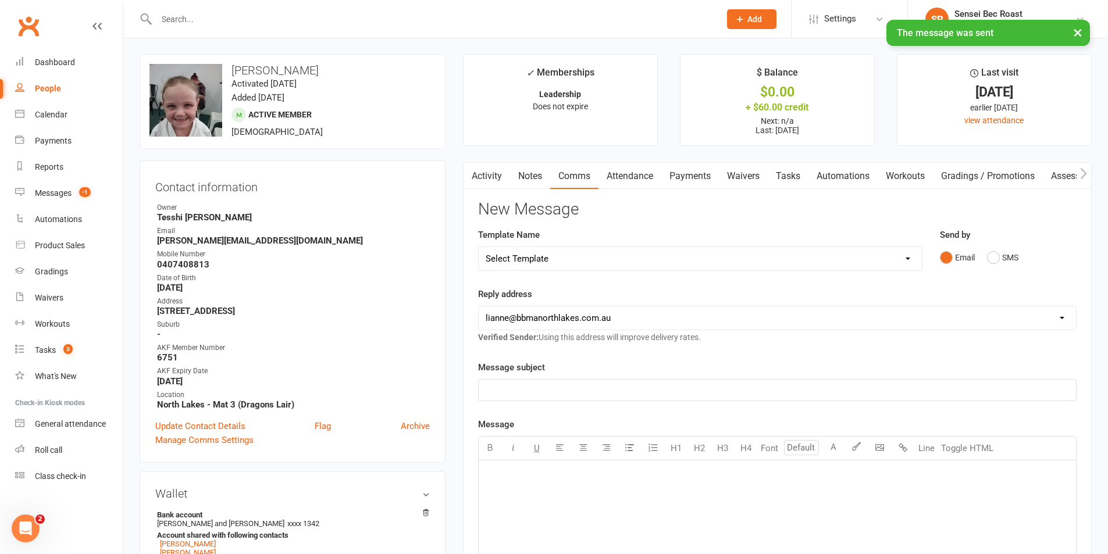
scroll to position [0, 0]
click at [59, 192] on div "Messages" at bounding box center [53, 192] width 37 height 9
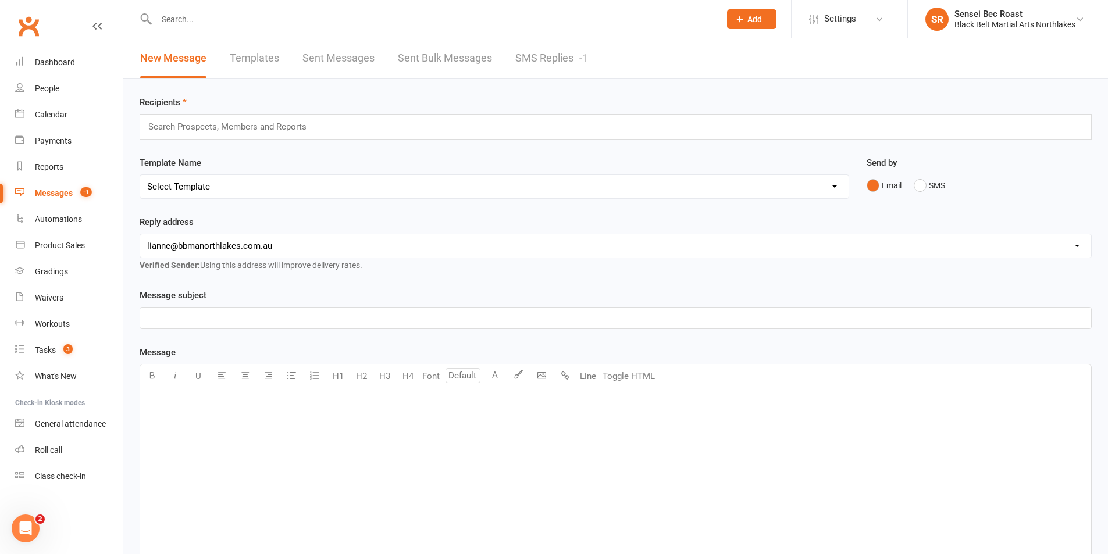
click at [541, 69] on link "SMS Replies -1" at bounding box center [551, 58] width 73 height 40
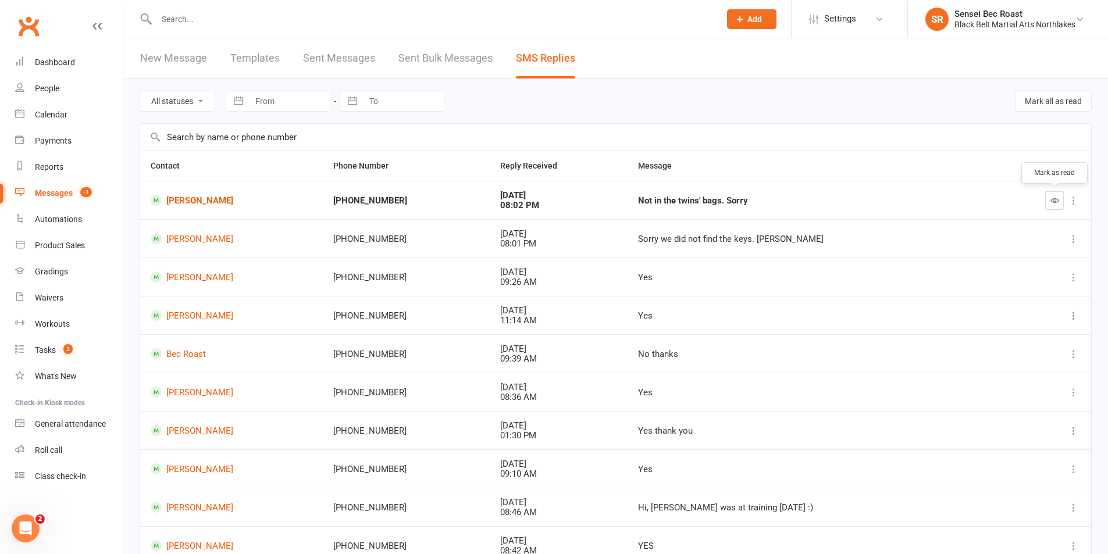
click at [1054, 199] on icon "button" at bounding box center [1054, 200] width 9 height 9
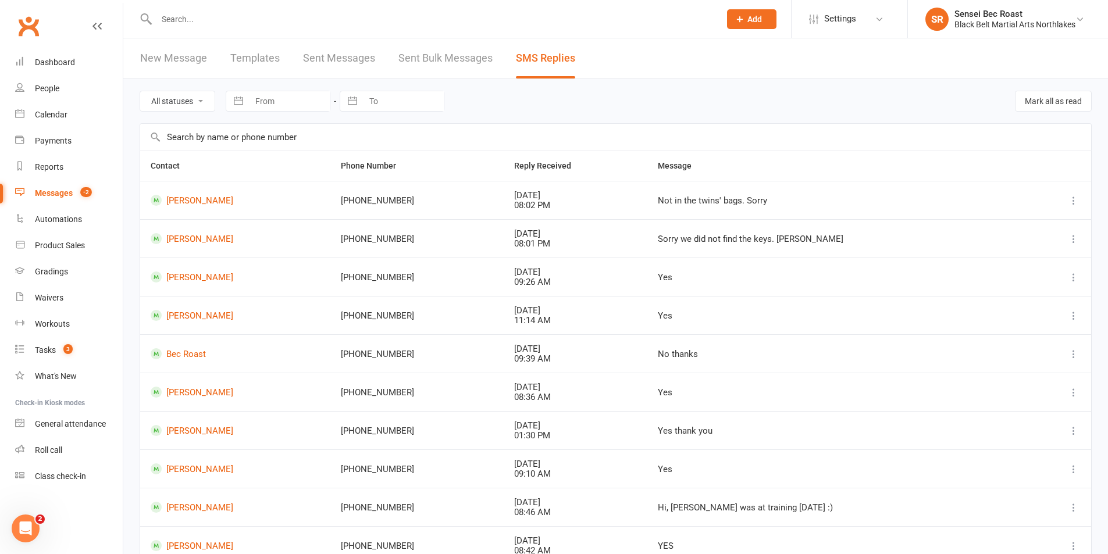
click at [488, 133] on input "text" at bounding box center [615, 137] width 951 height 27
click at [54, 198] on link "Messages -2" at bounding box center [69, 193] width 108 height 26
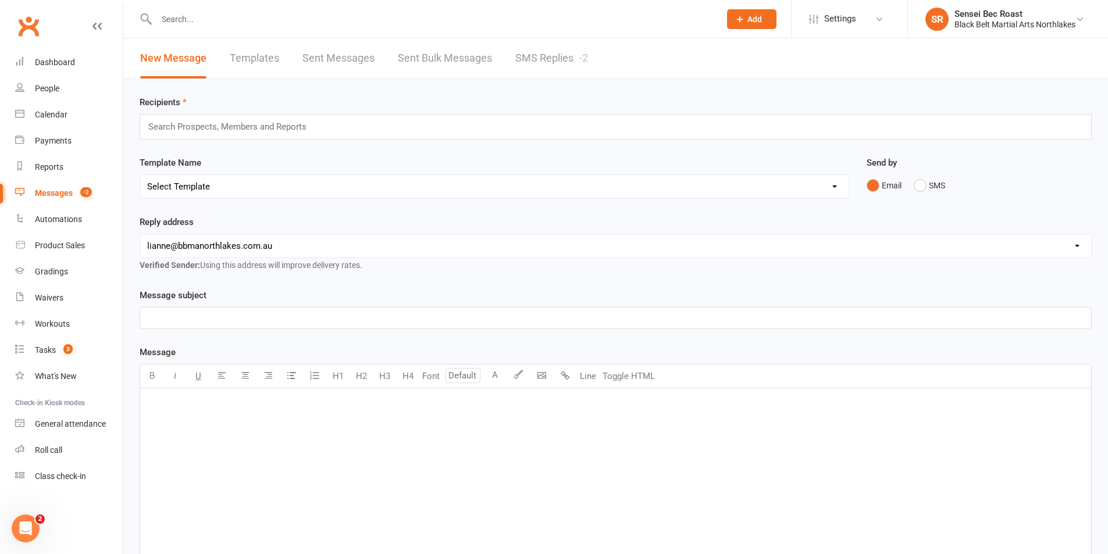
click at [528, 52] on link "SMS Replies -2" at bounding box center [551, 58] width 73 height 40
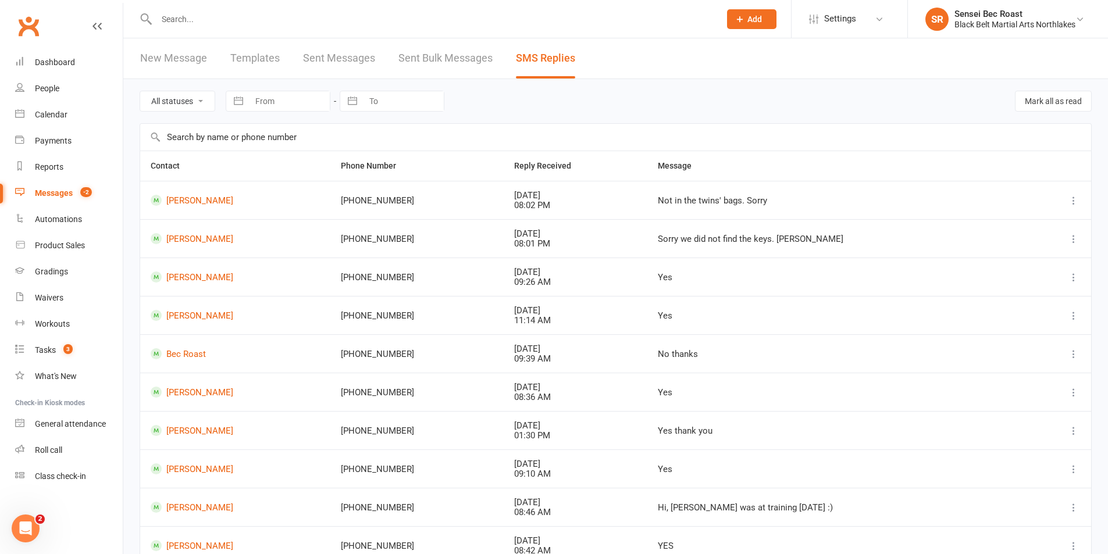
click at [34, 192] on link "Messages -2" at bounding box center [69, 193] width 108 height 26
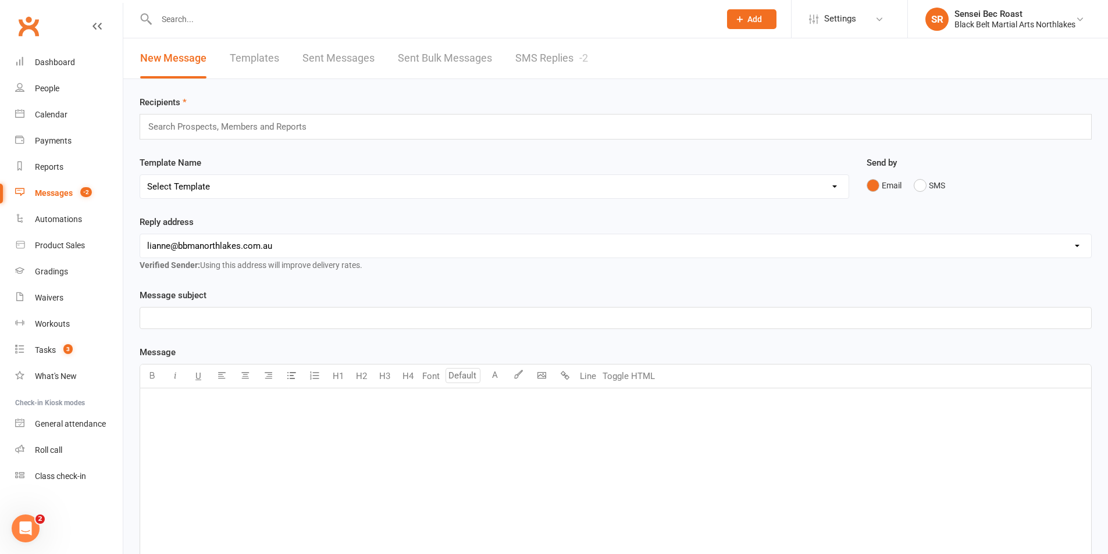
click at [531, 62] on link "SMS Replies -2" at bounding box center [551, 58] width 73 height 40
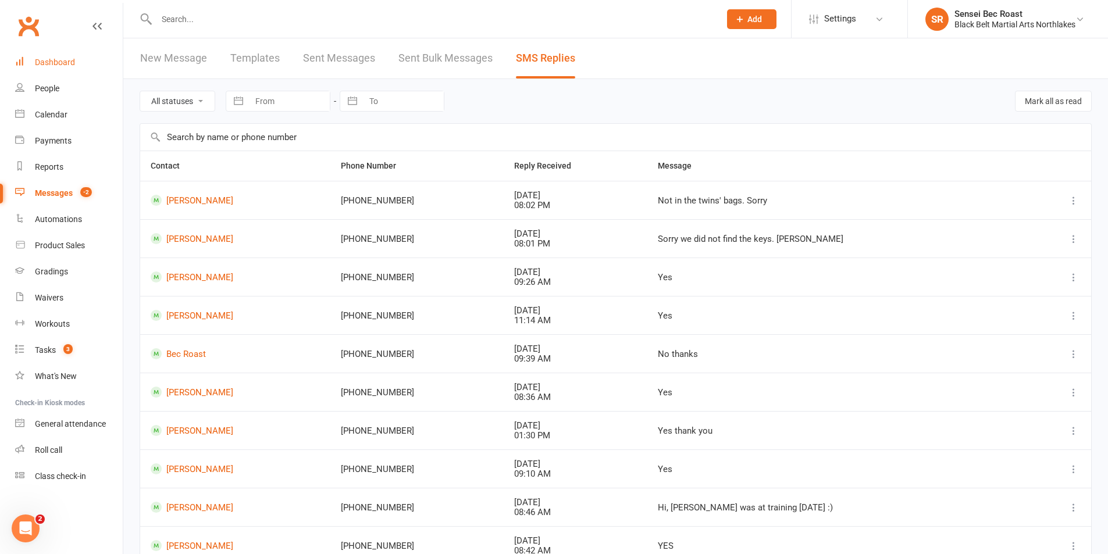
click at [72, 63] on div "Dashboard" at bounding box center [55, 62] width 40 height 9
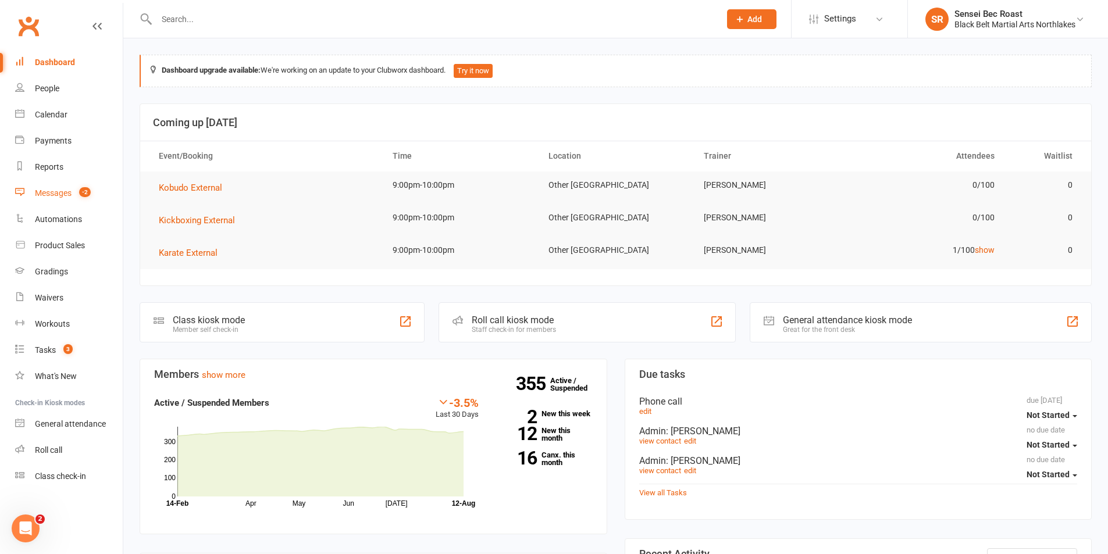
click at [63, 192] on div "Messages" at bounding box center [53, 192] width 37 height 9
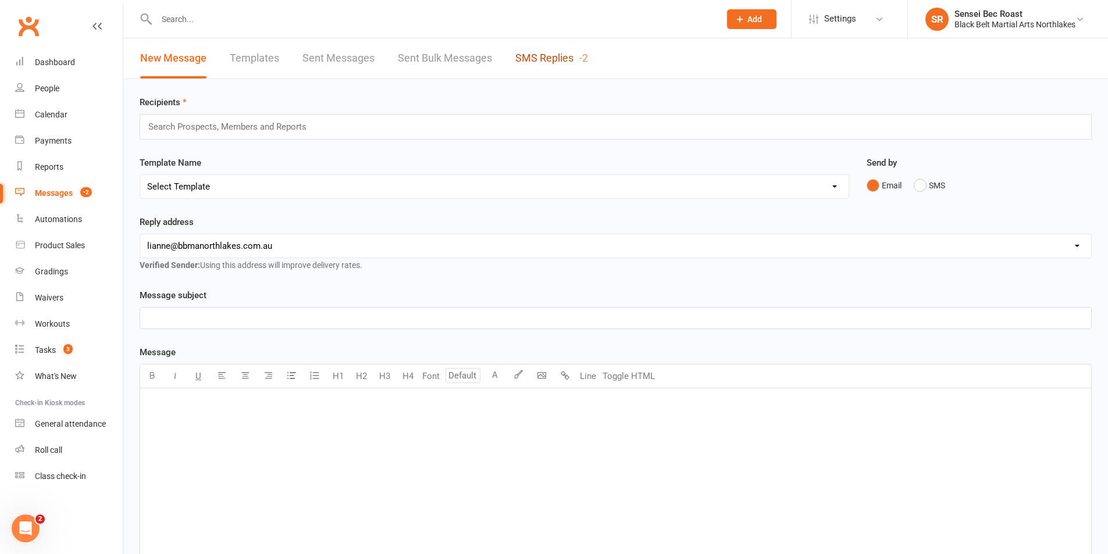
click at [537, 49] on link "SMS Replies -2" at bounding box center [551, 58] width 73 height 40
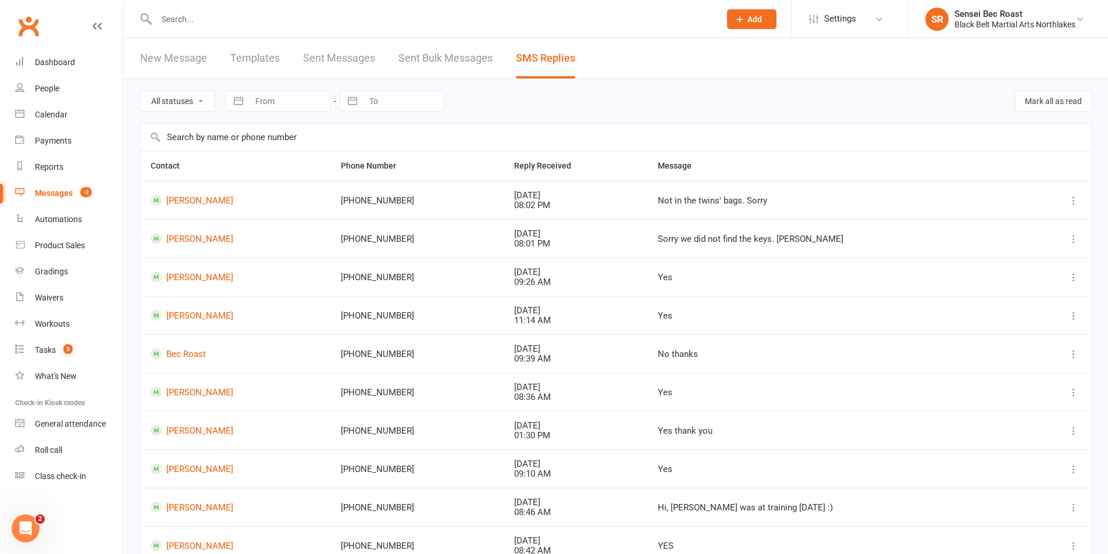
click at [61, 199] on link "Messages -2" at bounding box center [69, 193] width 108 height 26
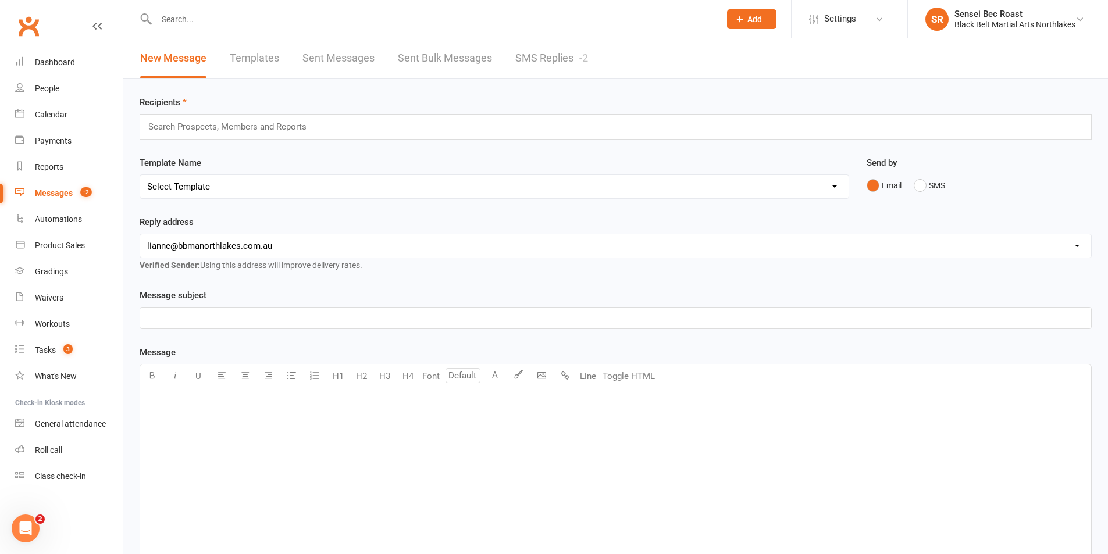
click at [546, 67] on link "SMS Replies -2" at bounding box center [551, 58] width 73 height 40
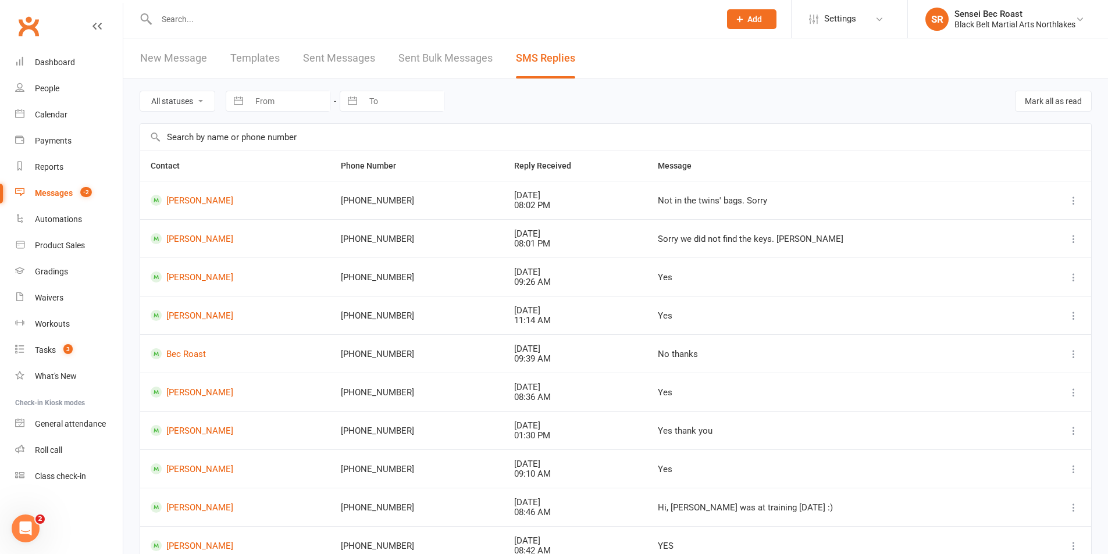
click at [179, 23] on input "text" at bounding box center [432, 19] width 559 height 16
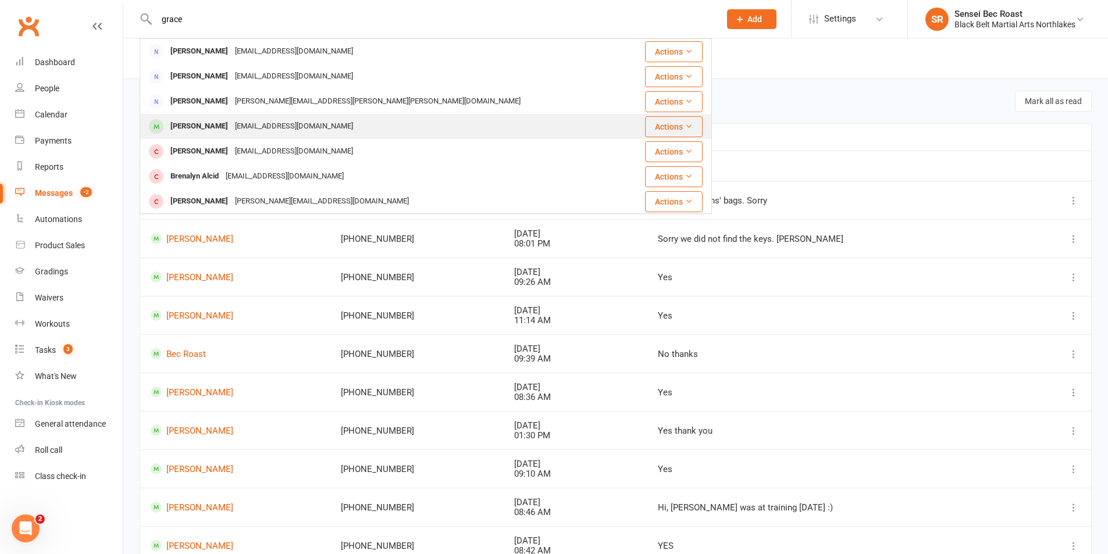
type input "grace"
click at [219, 119] on div "Grace Anthes kerrynjase@gmail.com" at bounding box center [262, 126] width 190 height 17
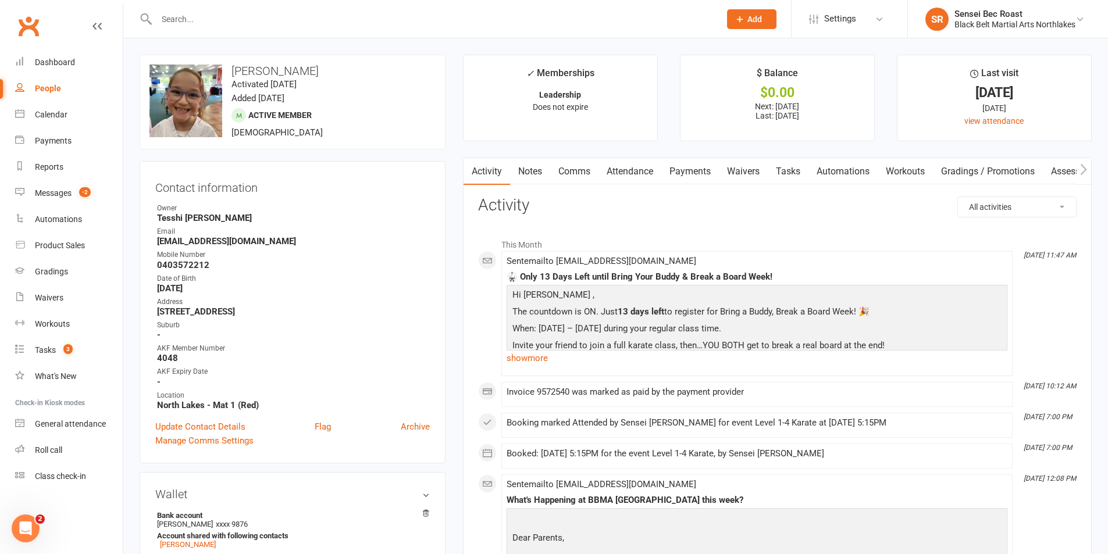
click at [647, 180] on link "Attendance" at bounding box center [629, 171] width 63 height 27
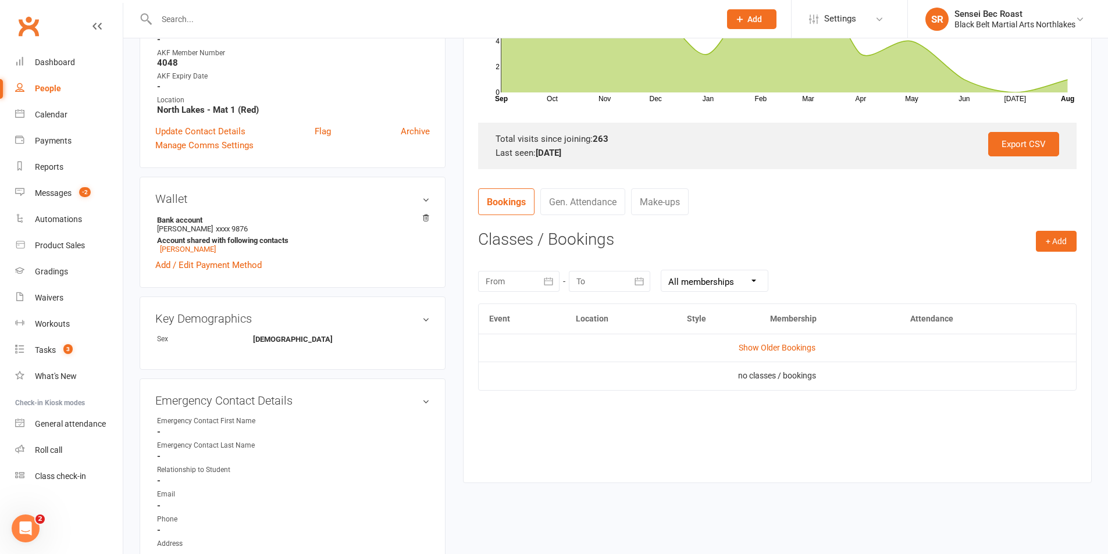
scroll to position [407, 0]
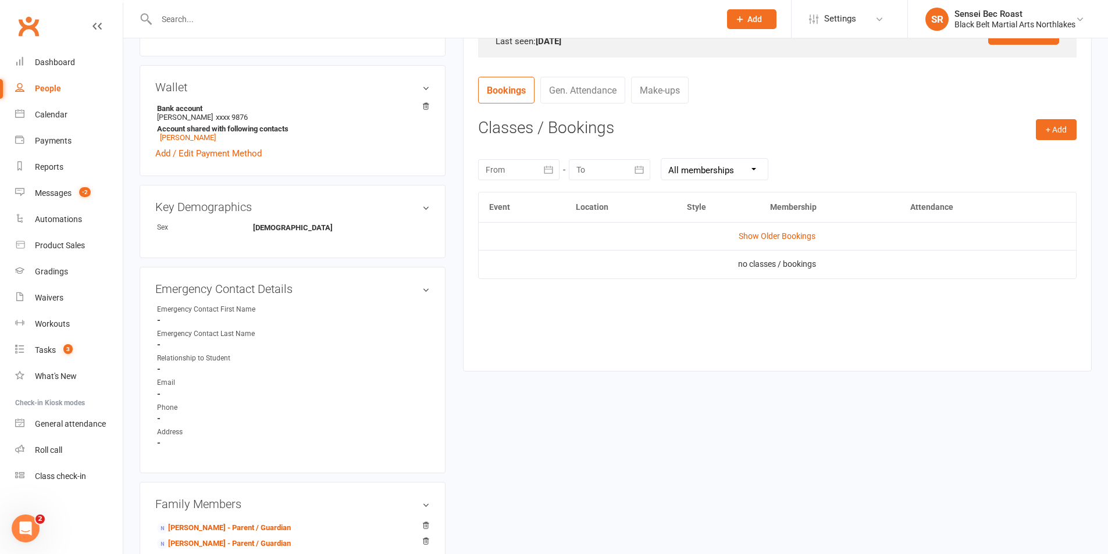
click at [547, 168] on icon "button" at bounding box center [549, 170] width 12 height 12
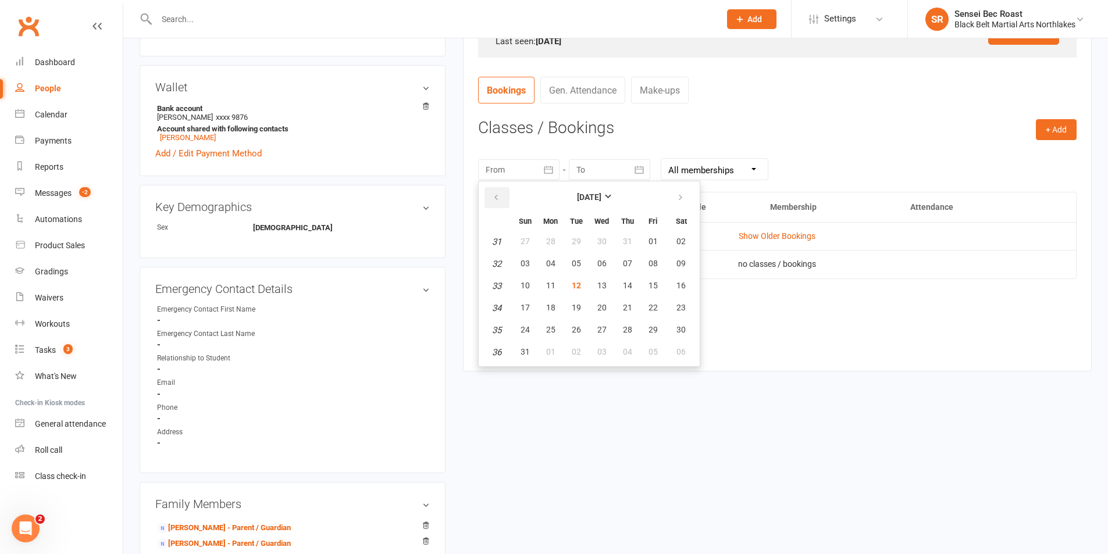
click at [491, 201] on button "button" at bounding box center [496, 197] width 25 height 21
click at [577, 270] on button "08" at bounding box center [576, 264] width 24 height 21
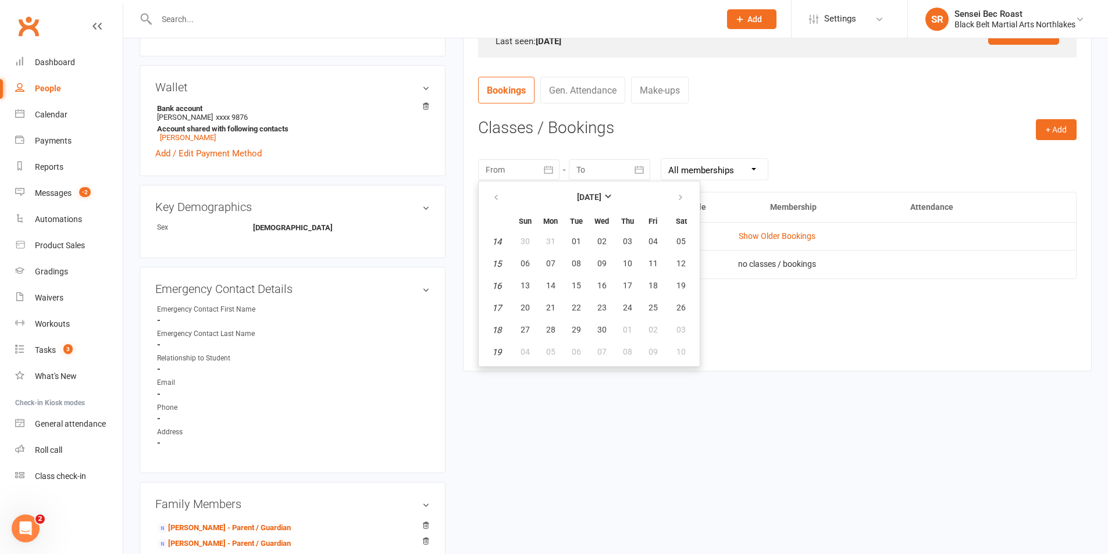
type input "08 Apr 2025"
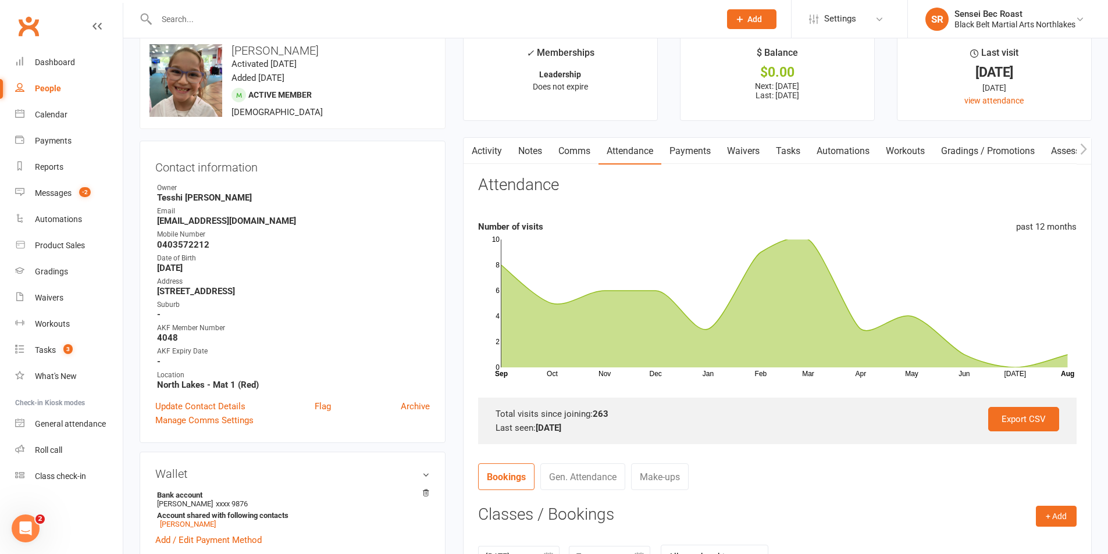
scroll to position [0, 0]
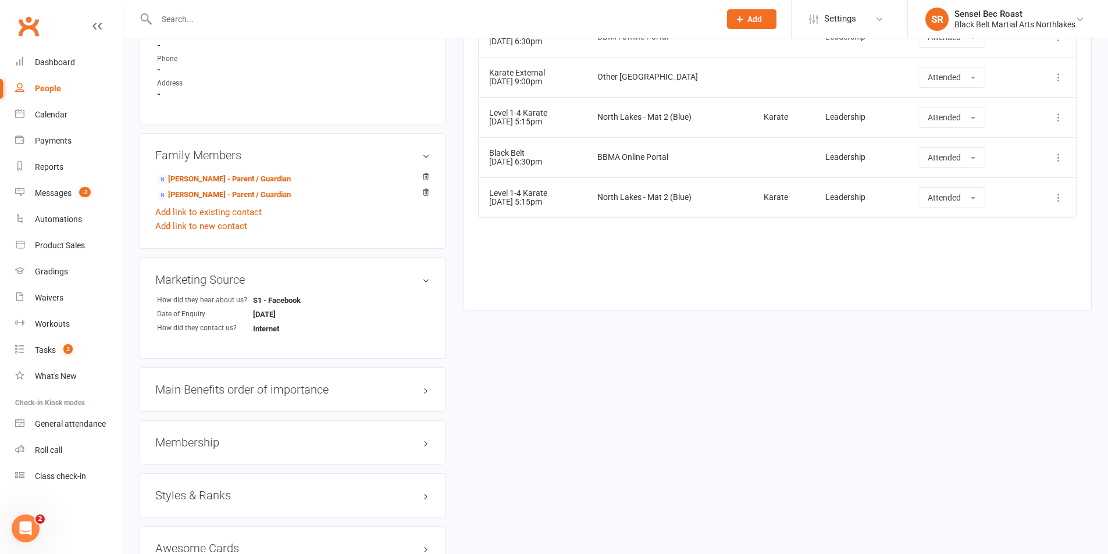
scroll to position [989, 0]
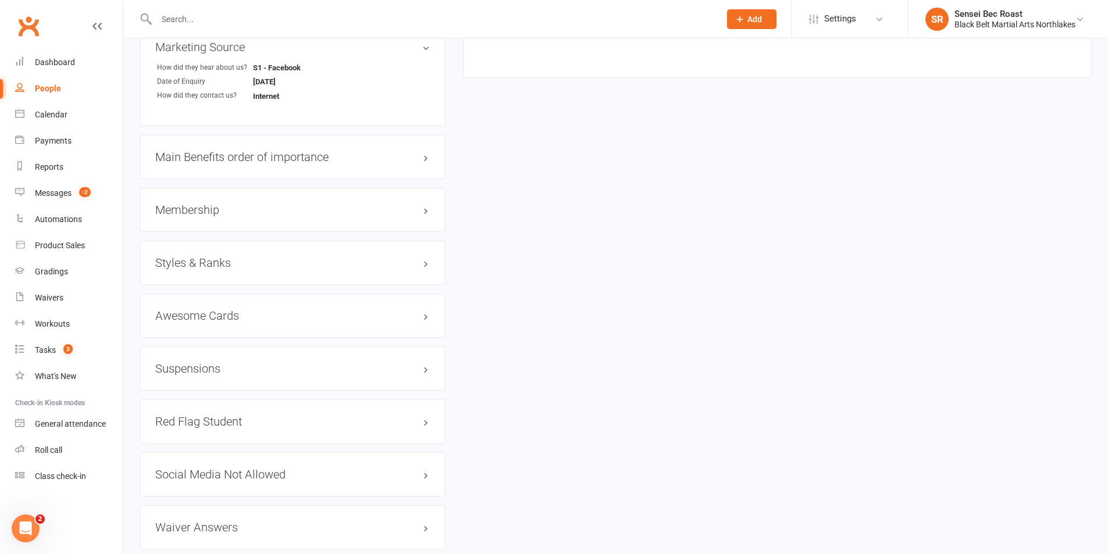
click at [291, 268] on h3 "Styles & Ranks" at bounding box center [292, 262] width 274 height 13
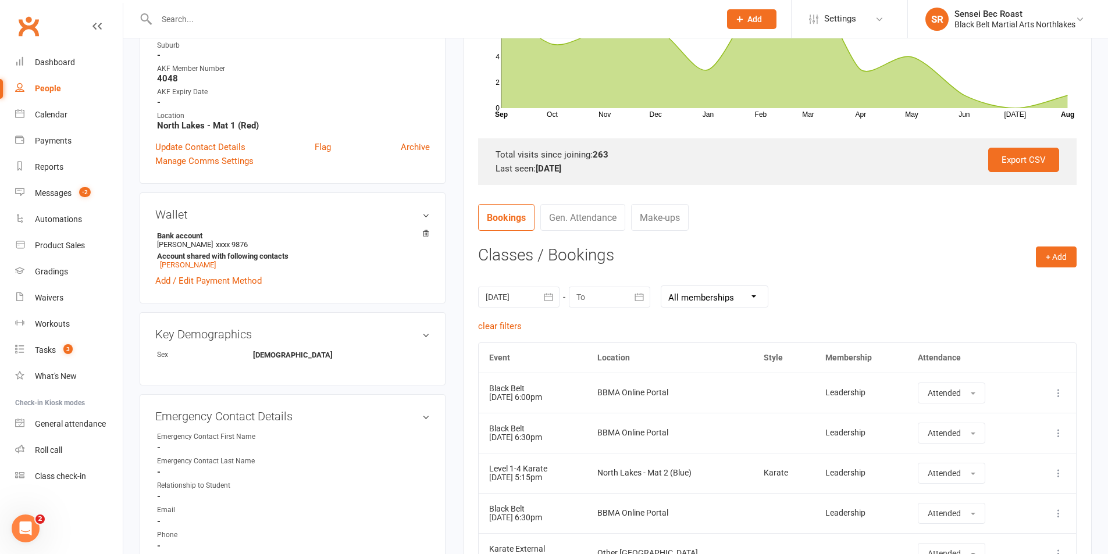
scroll to position [0, 0]
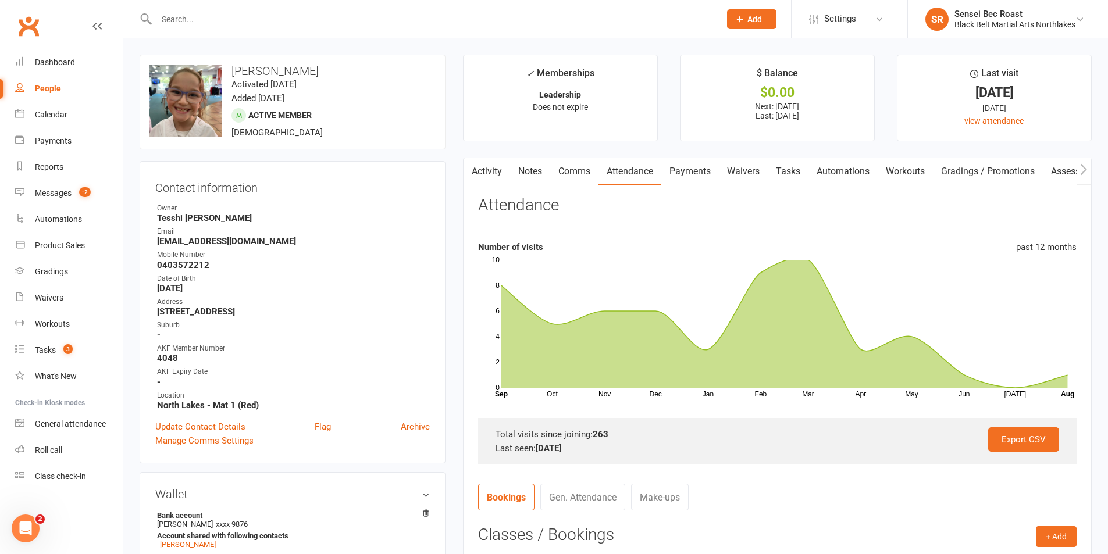
click at [269, 14] on input "text" at bounding box center [432, 19] width 559 height 16
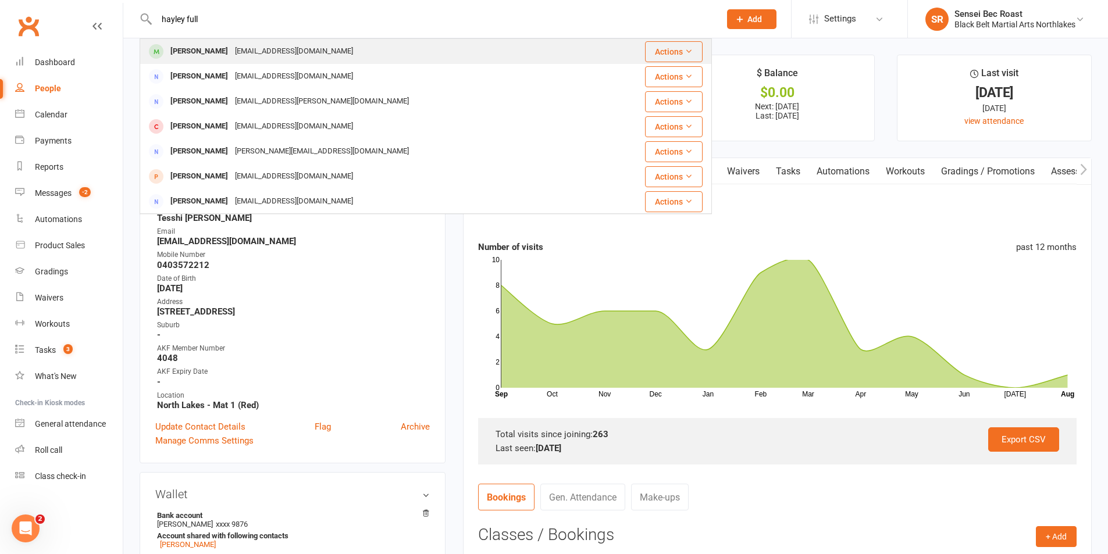
type input "hayley full"
click at [279, 48] on div "jfandaf@bigpond.net.au" at bounding box center [293, 51] width 125 height 17
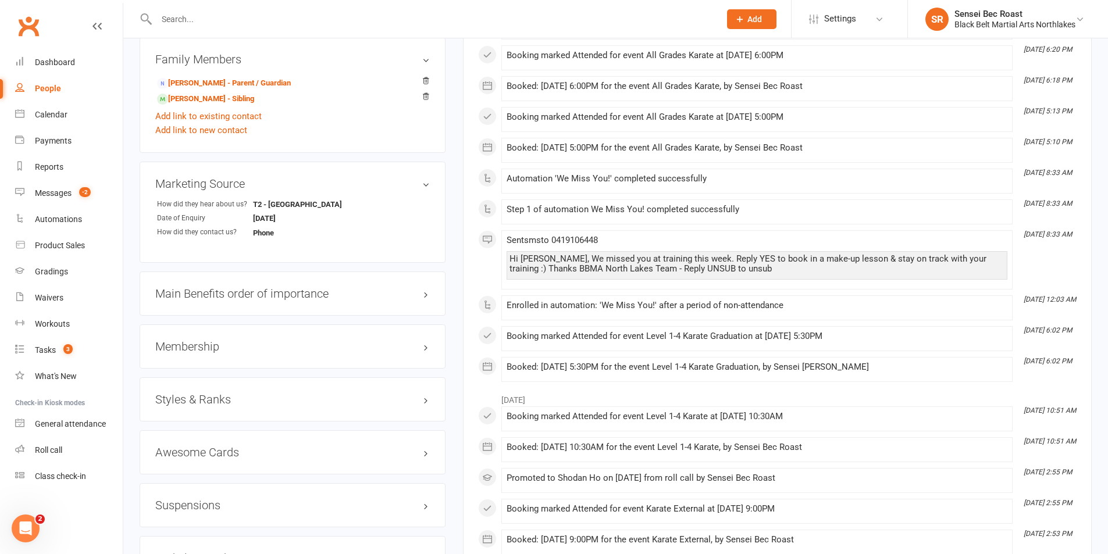
scroll to position [1082, 0]
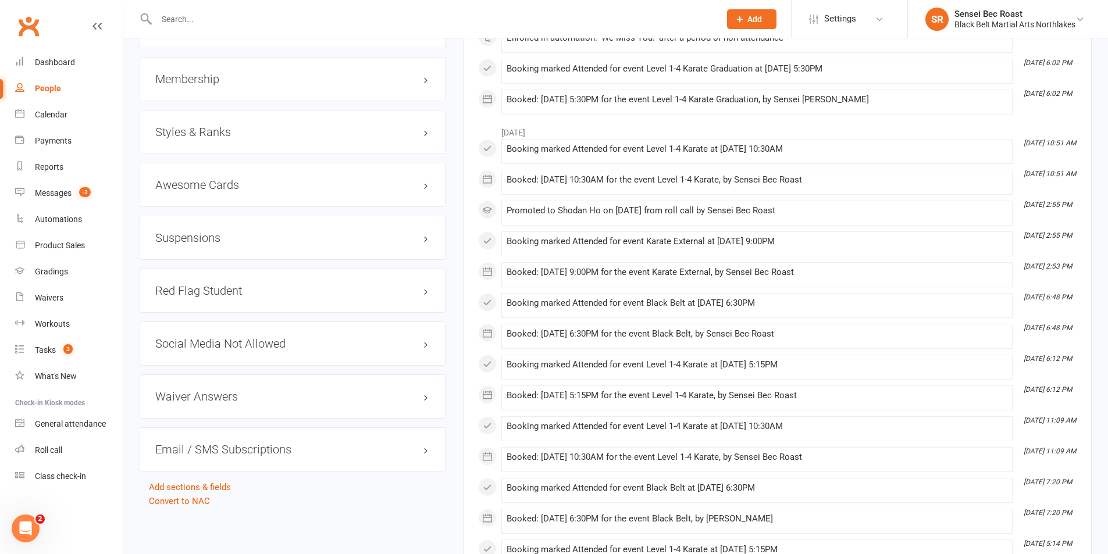
click at [295, 137] on h3 "Styles & Ranks" at bounding box center [292, 132] width 274 height 13
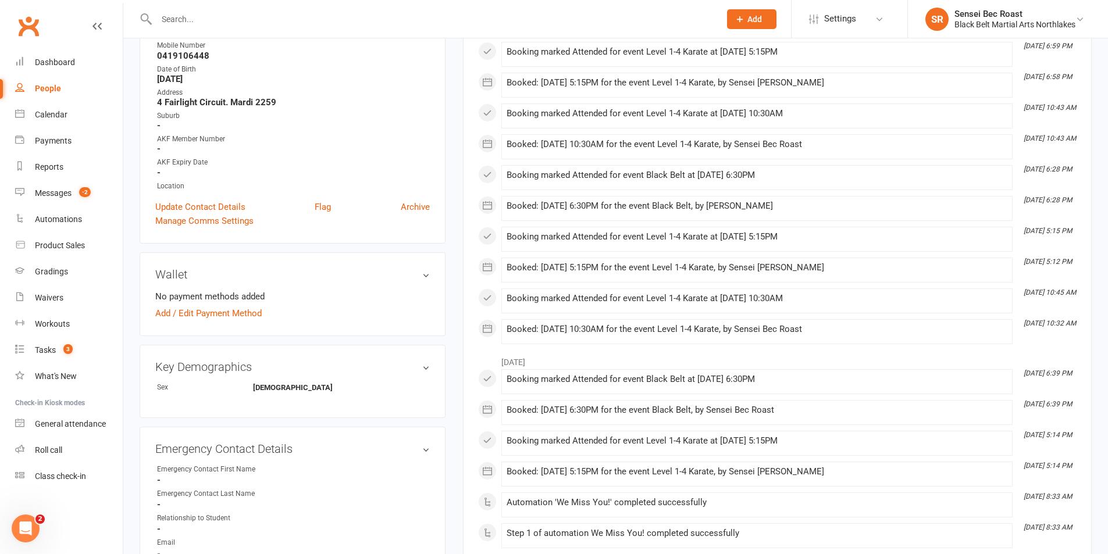
scroll to position [0, 0]
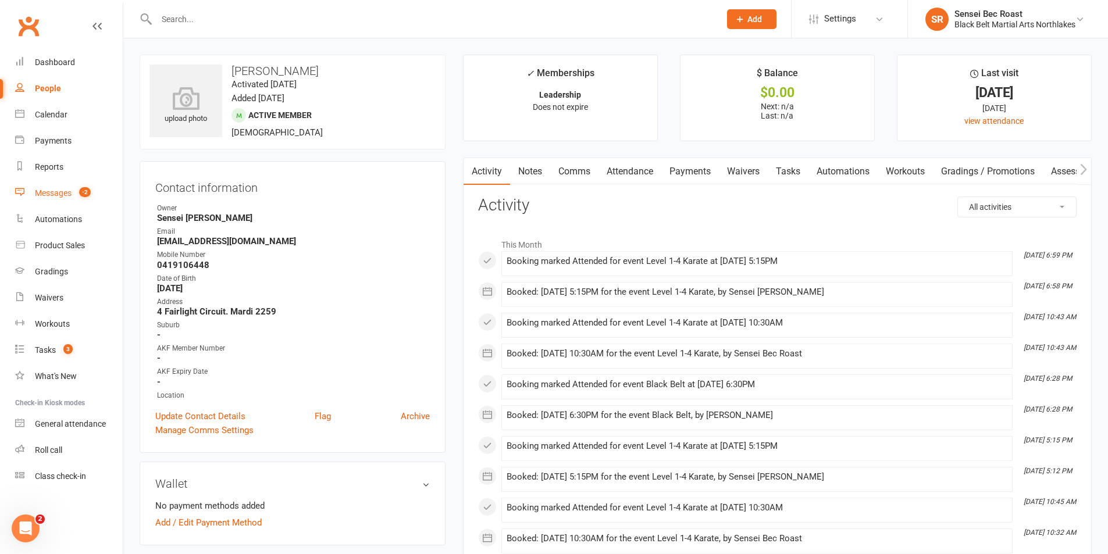
click at [62, 192] on div "Messages" at bounding box center [53, 192] width 37 height 9
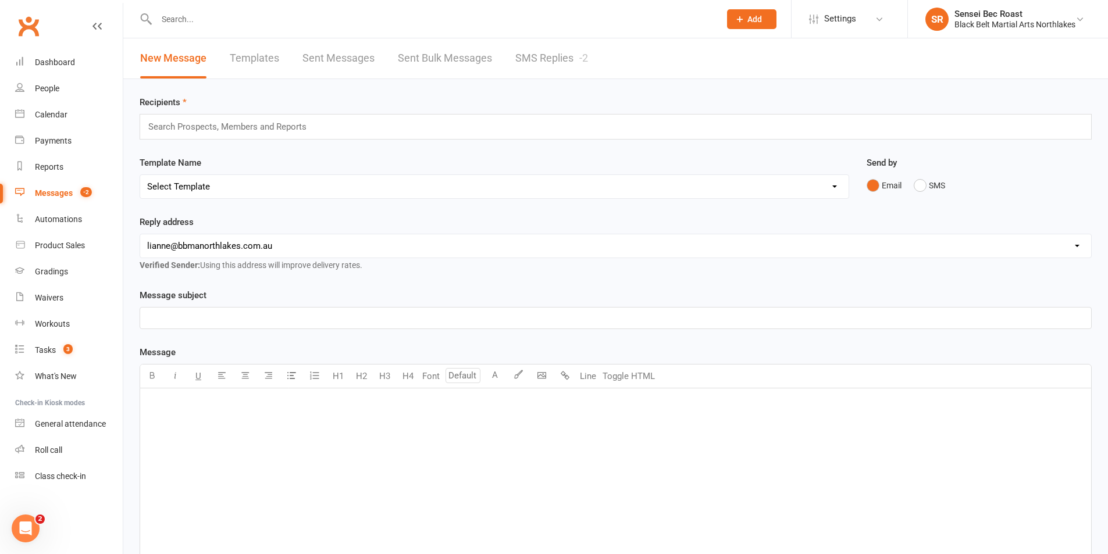
click at [569, 66] on link "SMS Replies -2" at bounding box center [551, 58] width 73 height 40
